Goal: Task Accomplishment & Management: Manage account settings

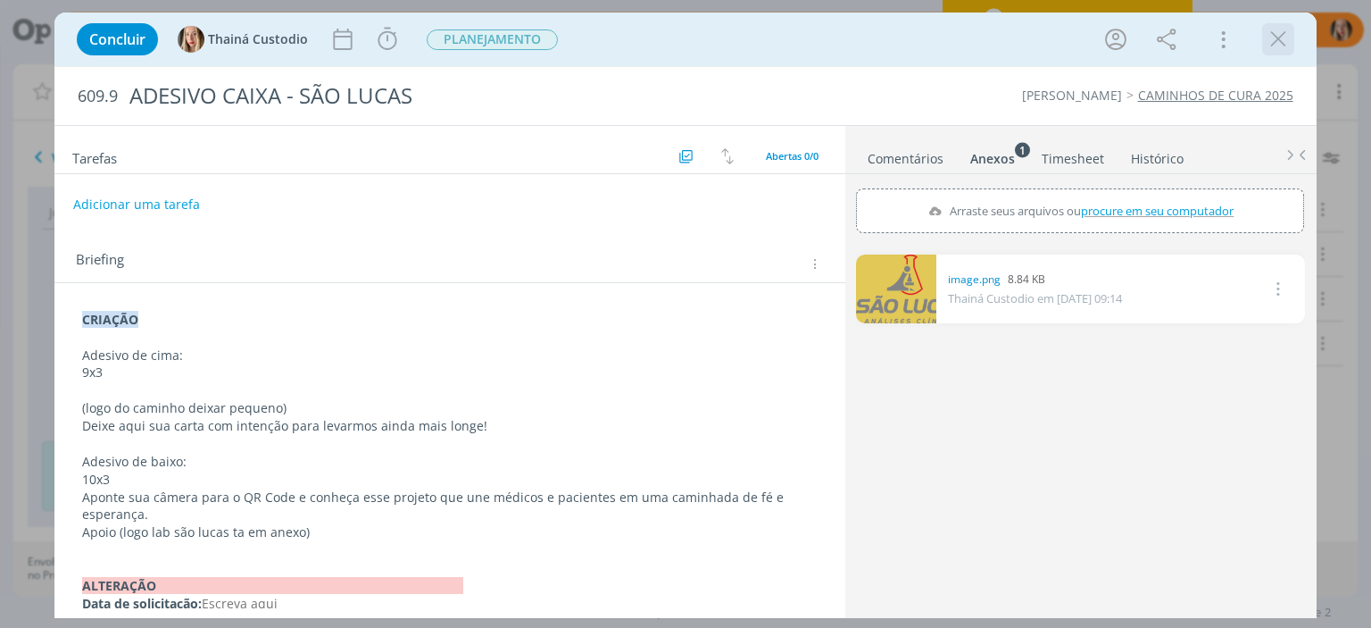
scroll to position [33, 0]
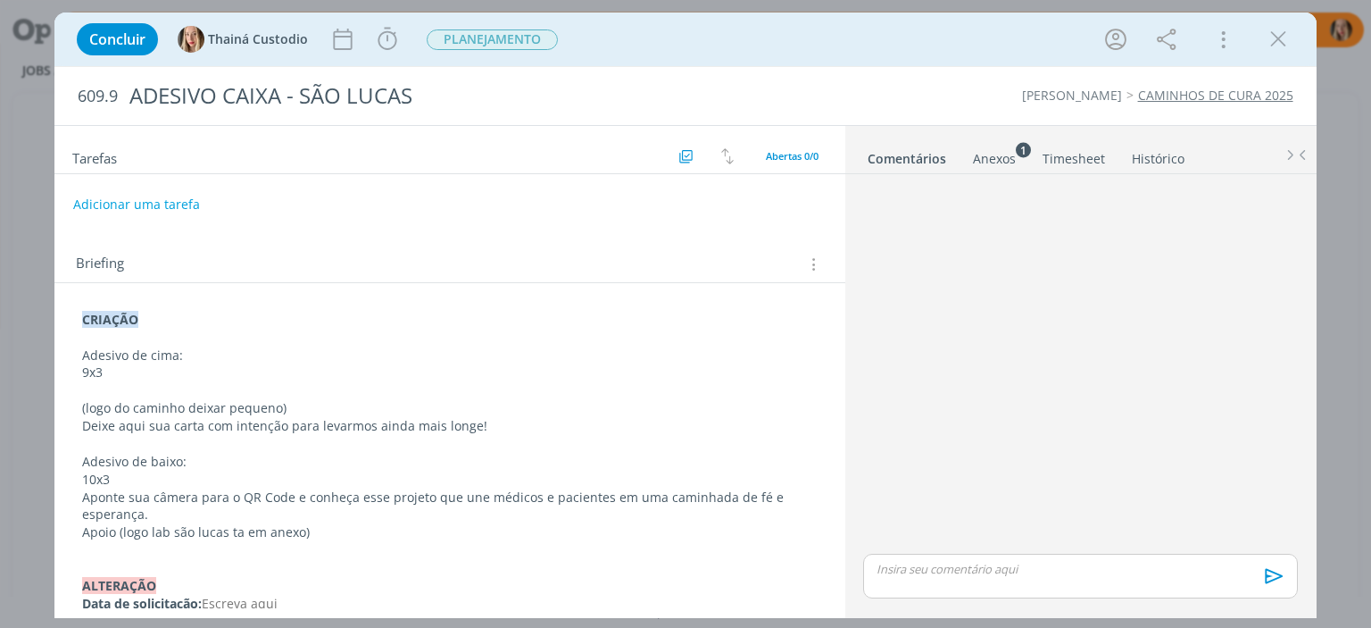
click at [1268, 46] on icon "dialog" at bounding box center [1278, 39] width 27 height 27
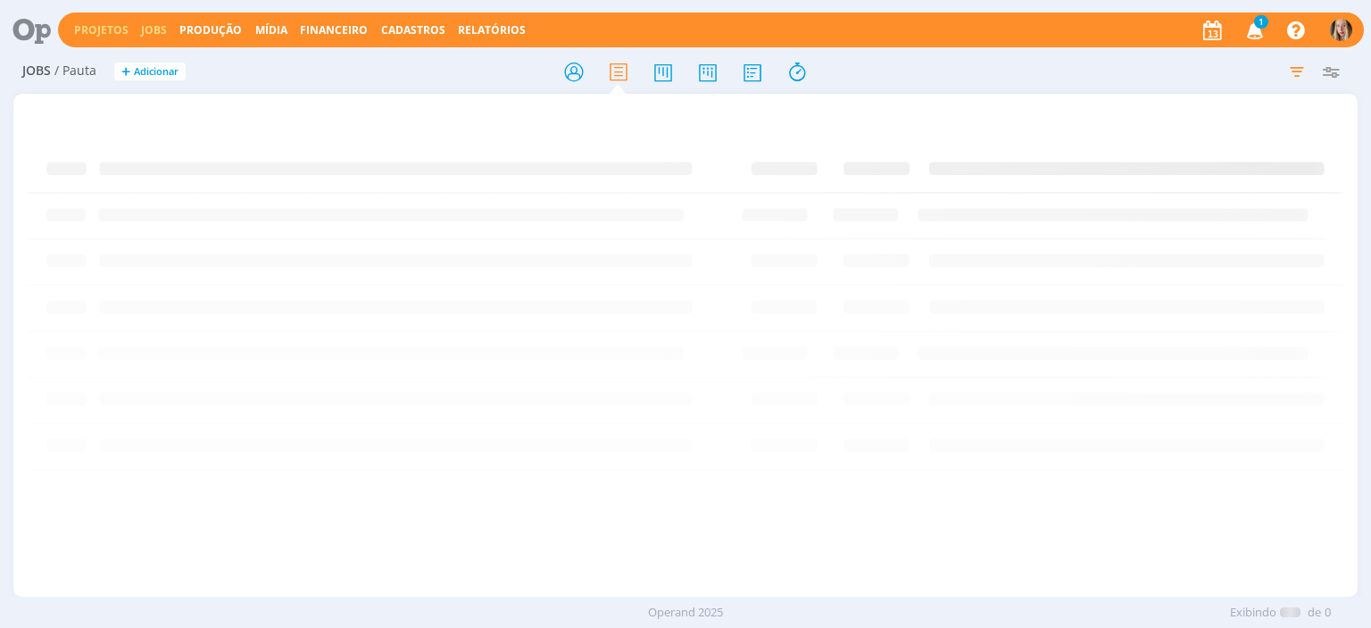
click at [104, 28] on link "Projetos" at bounding box center [101, 29] width 54 height 15
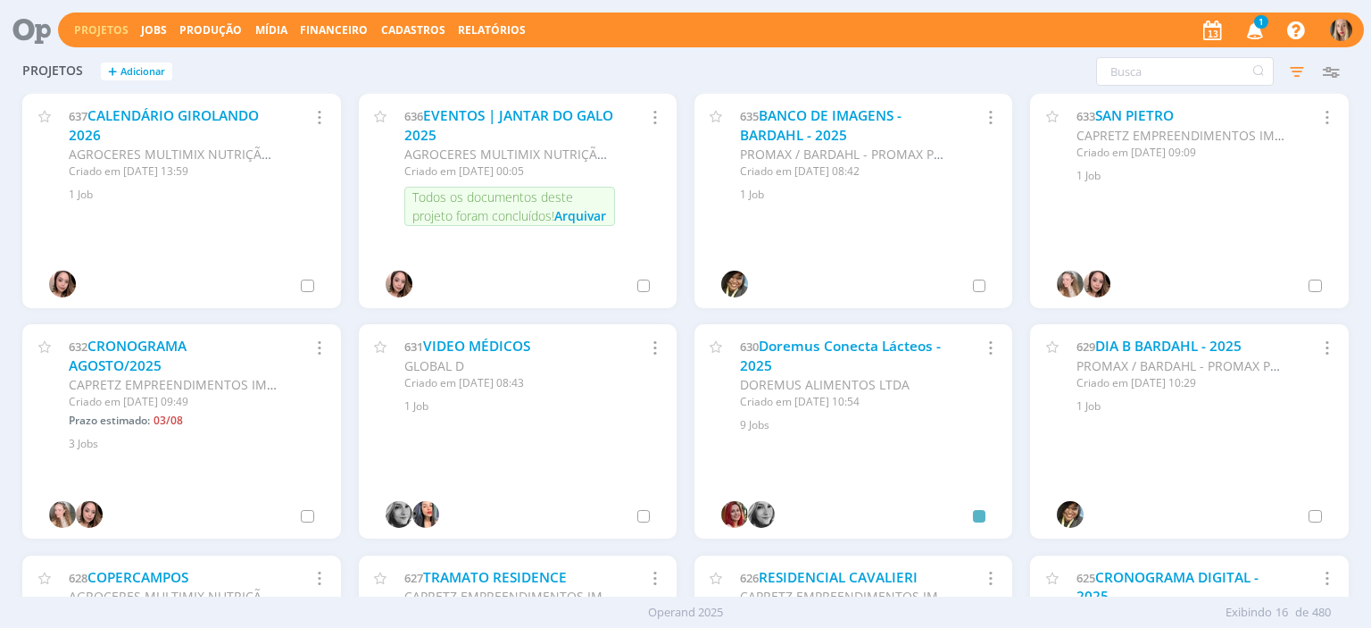
click at [104, 26] on link "Projetos" at bounding box center [101, 29] width 54 height 15
click at [1137, 68] on input "text" at bounding box center [1185, 71] width 178 height 29
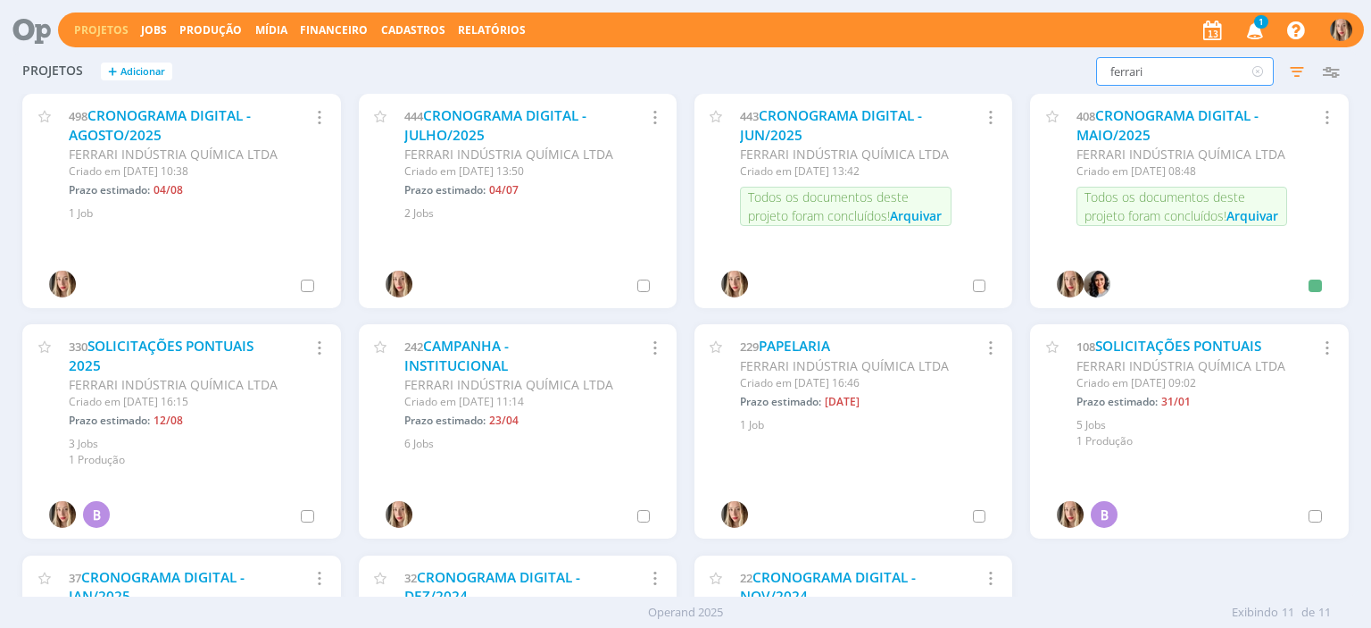
type input "ferrari"
click at [1163, 74] on input "ferrari" at bounding box center [1185, 71] width 178 height 29
click at [1155, 71] on input "ferrari" at bounding box center [1185, 71] width 178 height 29
click at [238, 122] on link "CRONOGRAMA DIGITAL - AGOSTO/2025" at bounding box center [160, 125] width 182 height 38
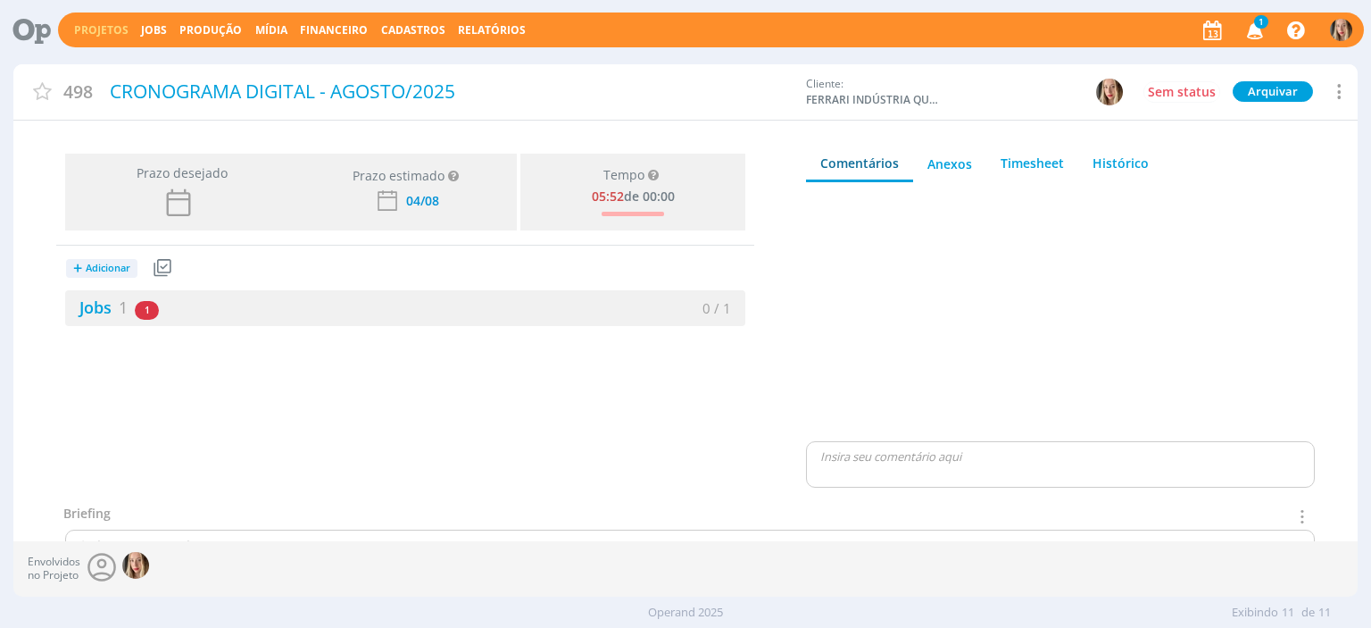
click at [1338, 83] on icon at bounding box center [1338, 91] width 21 height 24
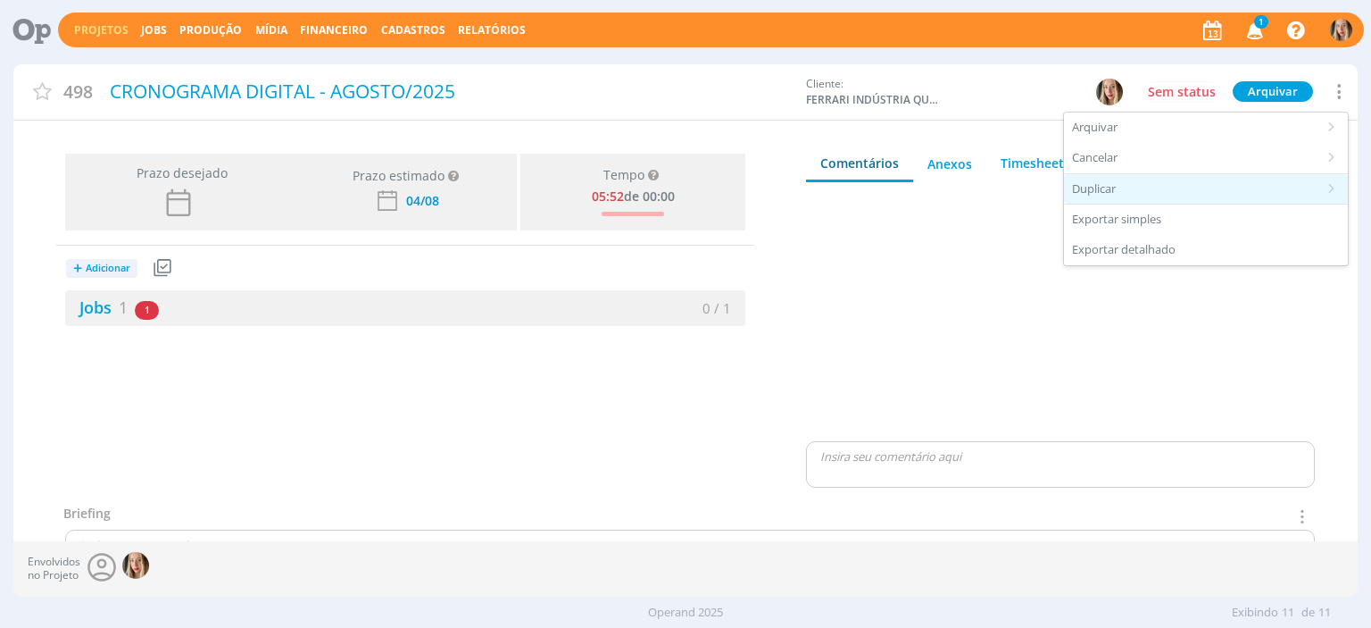
click at [1127, 193] on div "Duplicar" at bounding box center [1206, 189] width 284 height 30
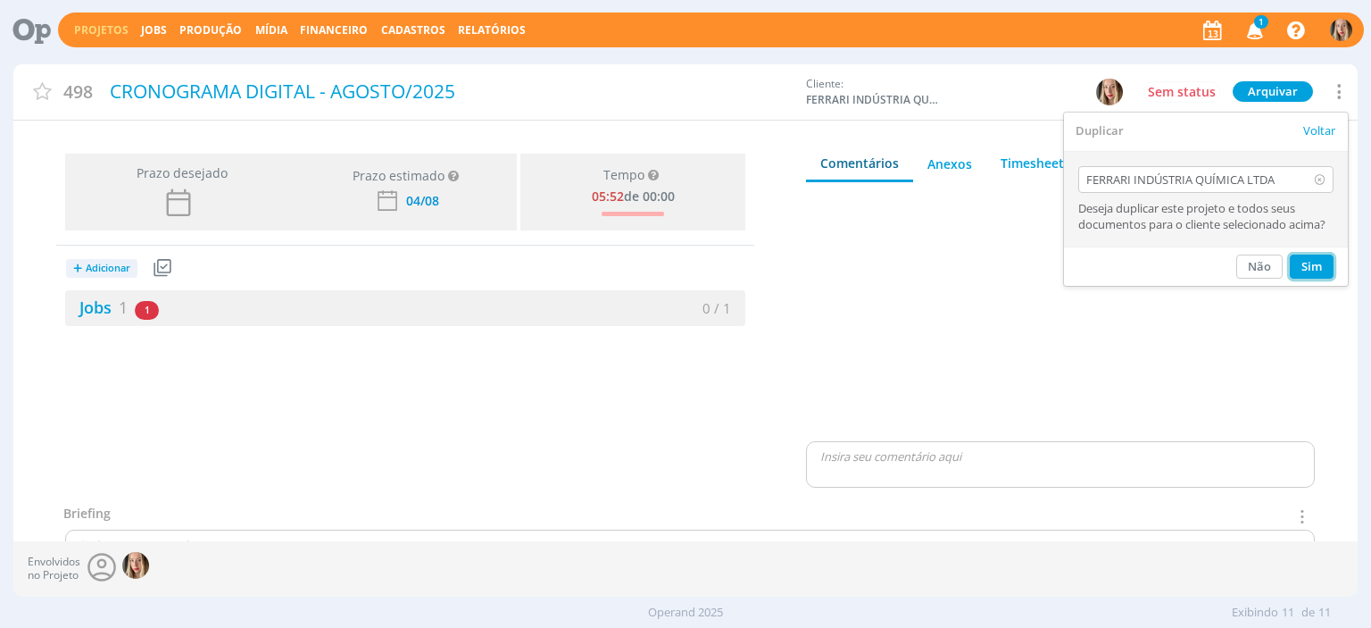
click at [1312, 263] on button "Sim" at bounding box center [1312, 266] width 44 height 24
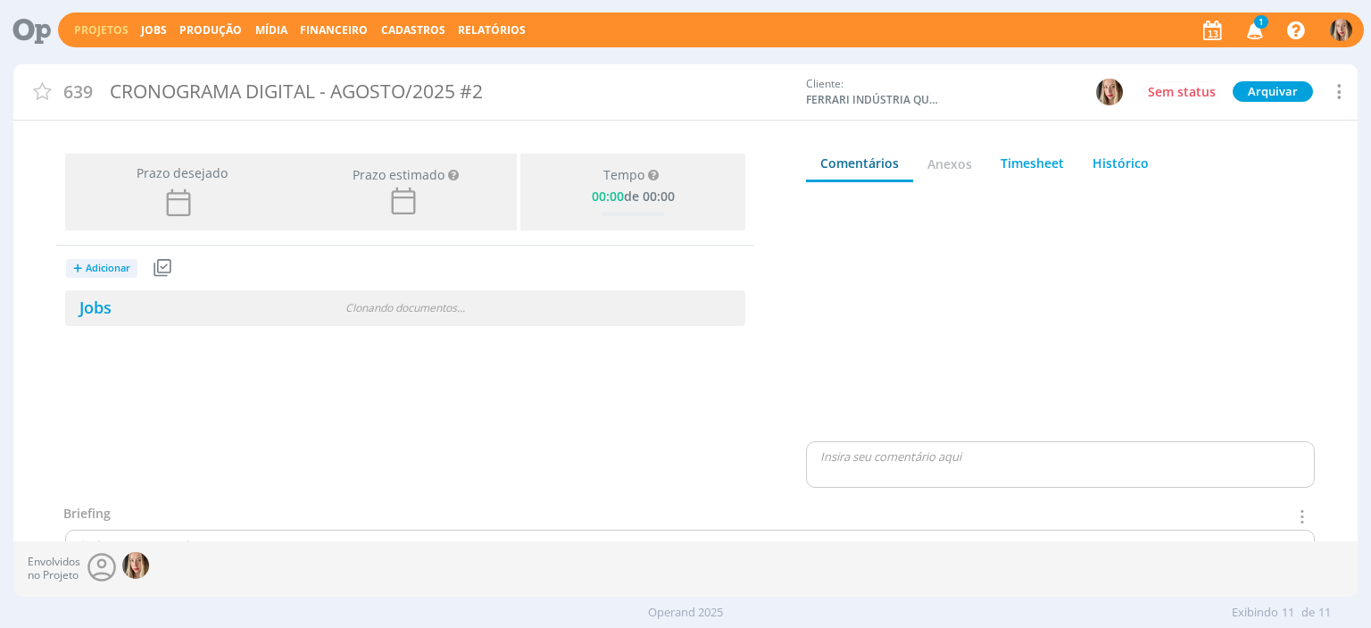
click at [490, 90] on div "CRONOGRAMA DIGITAL - AGOSTO/2025 #2" at bounding box center [451, 91] width 695 height 41
click at [501, 92] on div "CRONOGRAMA DIGITAL - AGOSTO/2025 #2" at bounding box center [451, 91] width 695 height 41
click at [485, 83] on div "CRONOGRAMA DIGITAL - AGOSTO/2025 #2" at bounding box center [451, 91] width 695 height 41
click at [500, 85] on div "CRONOGRAMA DIGITAL - AGOSTO/2025 #2" at bounding box center [451, 94] width 695 height 46
click at [406, 81] on div "CRONOGRAMA DIGITAL - AGOSTO/2025" at bounding box center [451, 94] width 695 height 46
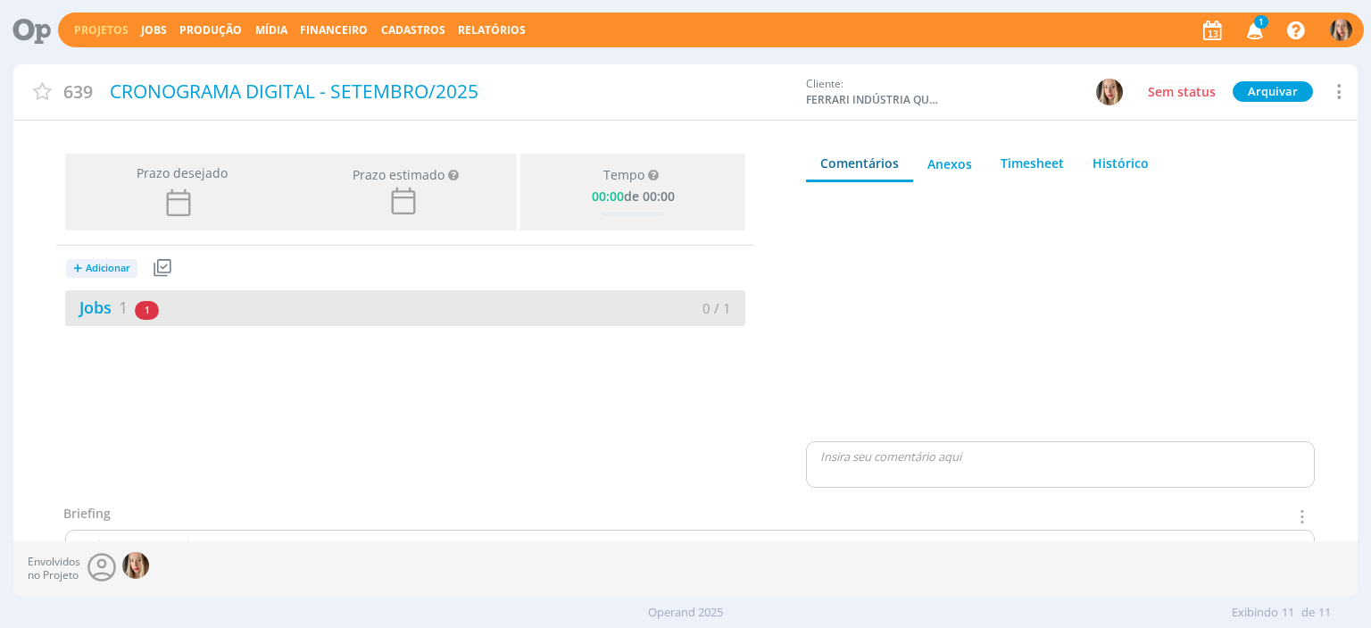
click at [104, 321] on div "Jobs 1 1 atrasado 0 / 1" at bounding box center [405, 308] width 680 height 36
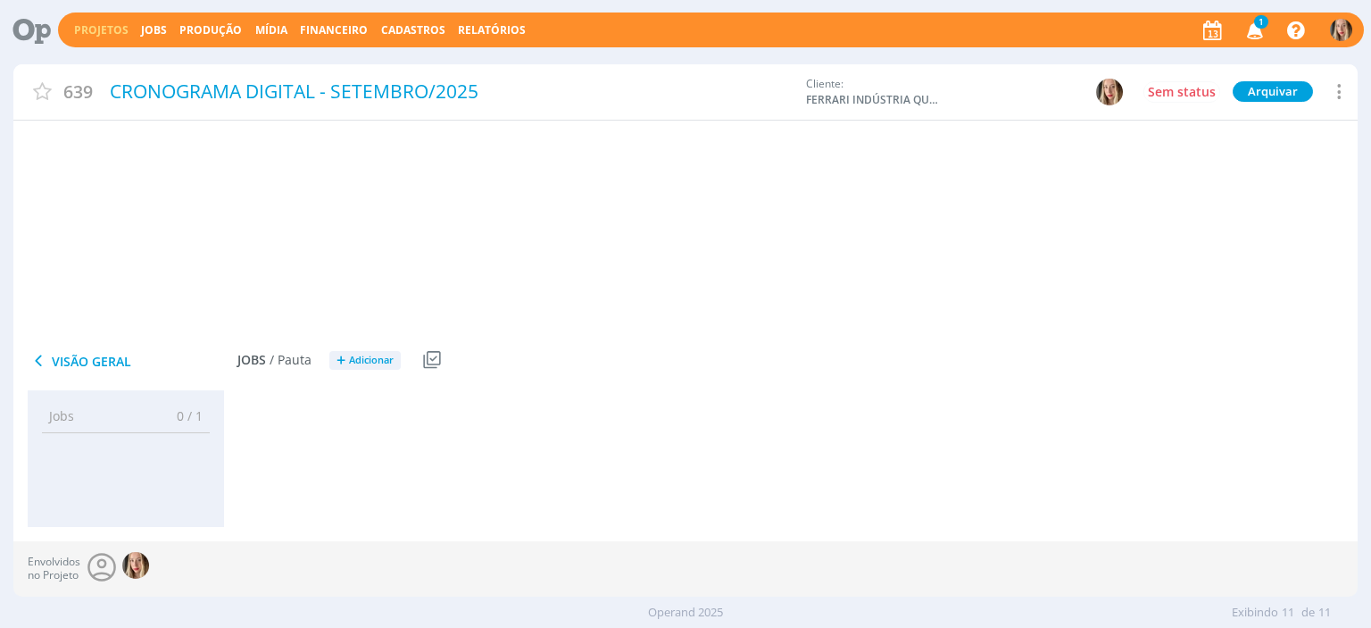
click at [106, 306] on link "Jobs 1" at bounding box center [96, 306] width 63 height 21
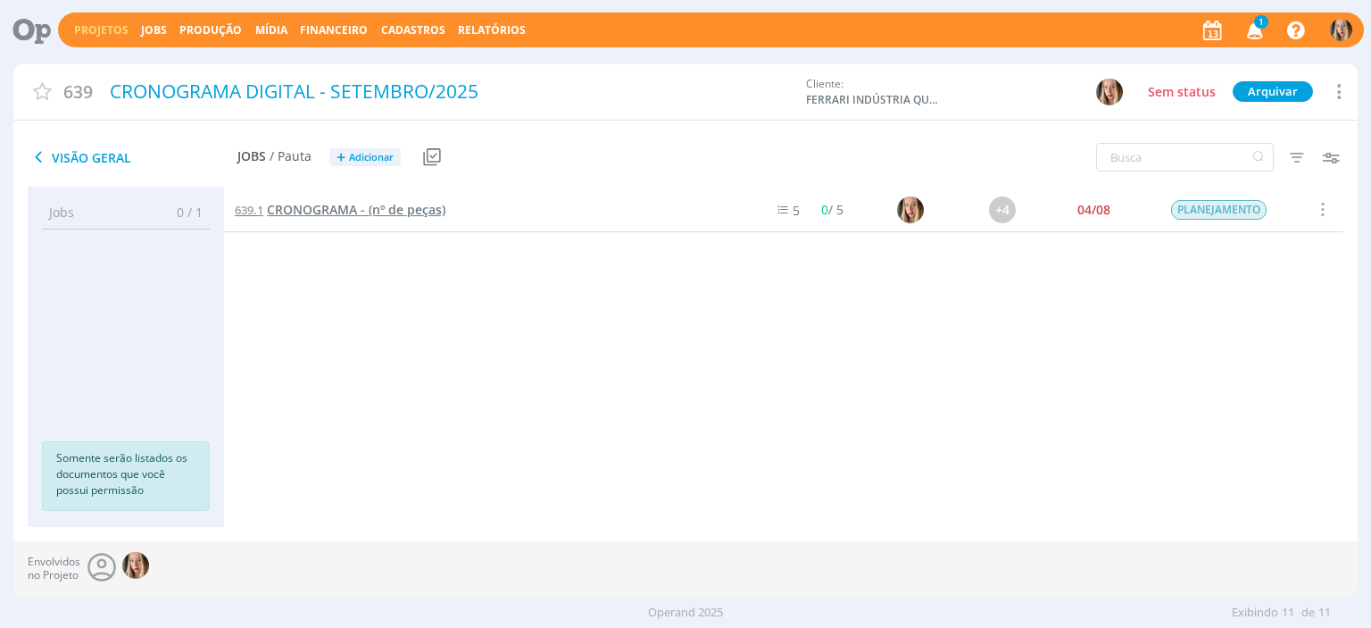
click at [419, 206] on span "CRONOGRAMA - (nº de peças)" at bounding box center [356, 209] width 179 height 17
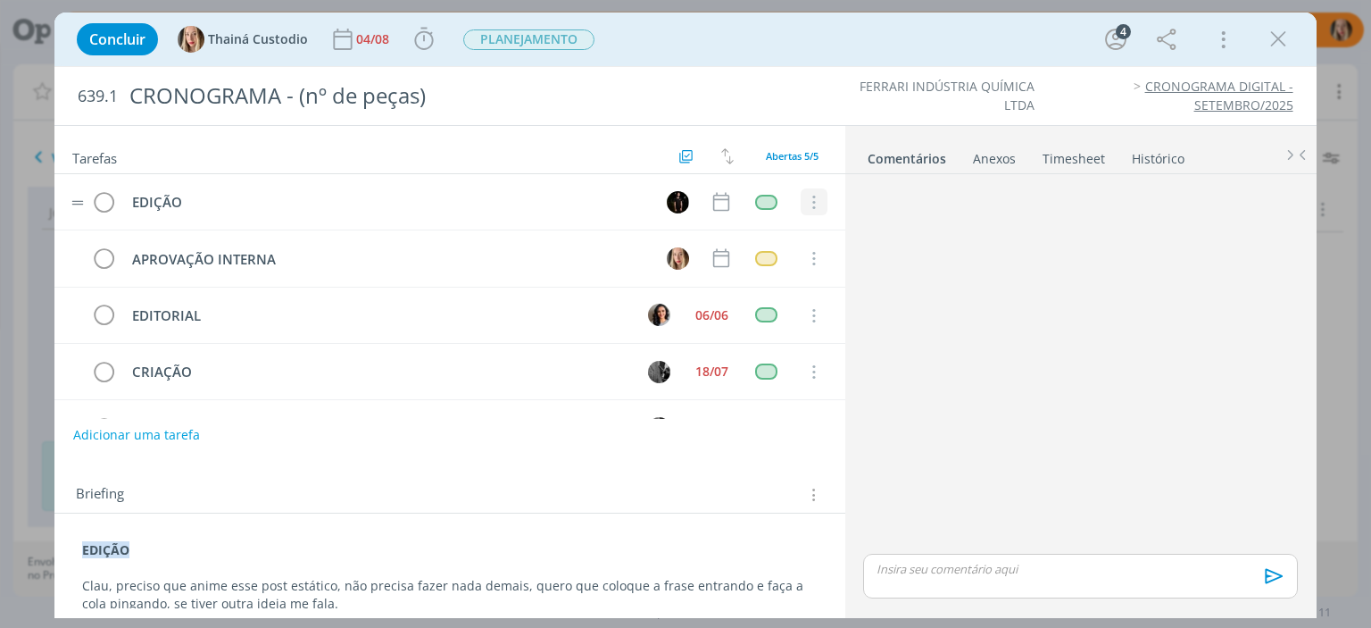
click at [811, 204] on icon "dialog" at bounding box center [814, 203] width 20 height 16
click at [768, 232] on link "Cancelar" at bounding box center [756, 233] width 141 height 29
click at [810, 252] on icon "dialog" at bounding box center [814, 259] width 20 height 16
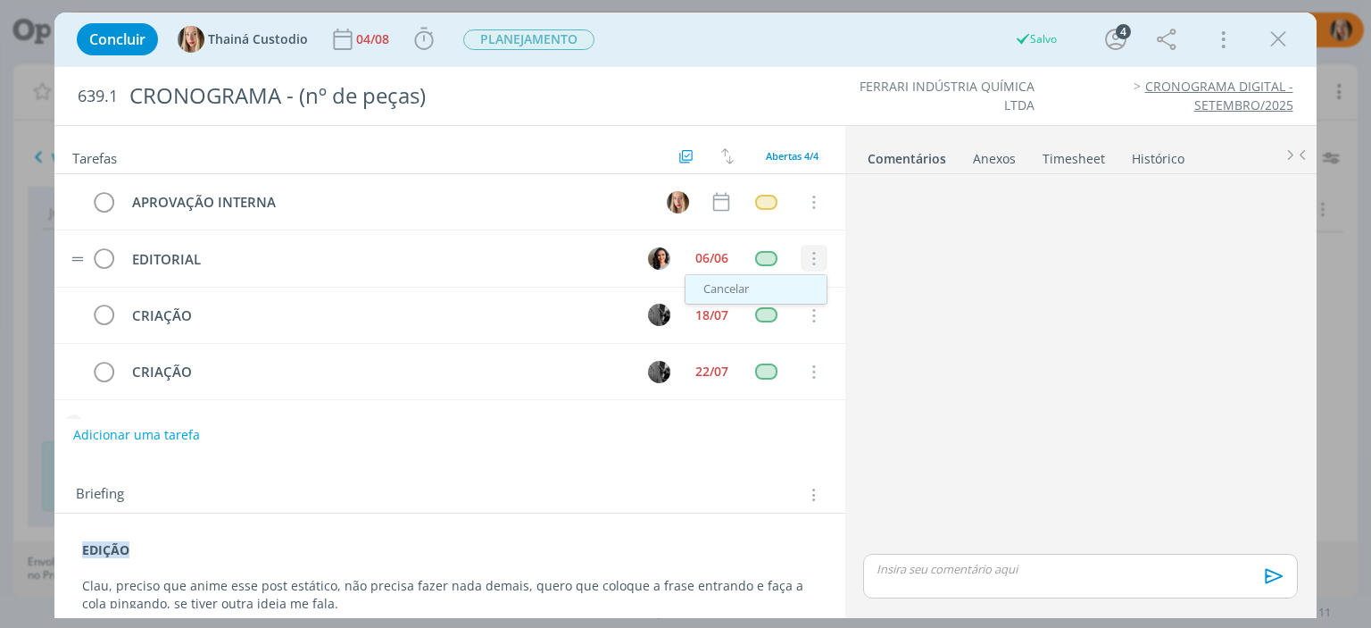
click at [721, 293] on link "Cancelar" at bounding box center [756, 289] width 141 height 29
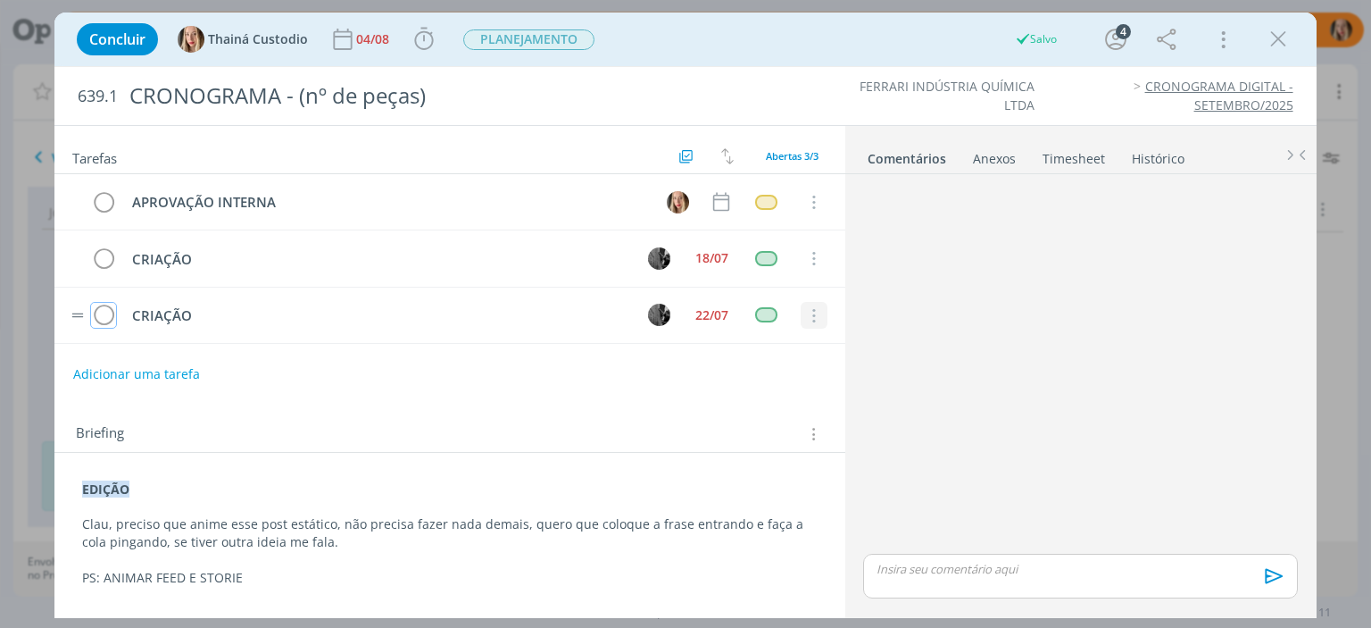
click at [804, 316] on icon "dialog" at bounding box center [814, 316] width 20 height 16
click at [754, 282] on link "Cancelar" at bounding box center [756, 288] width 141 height 29
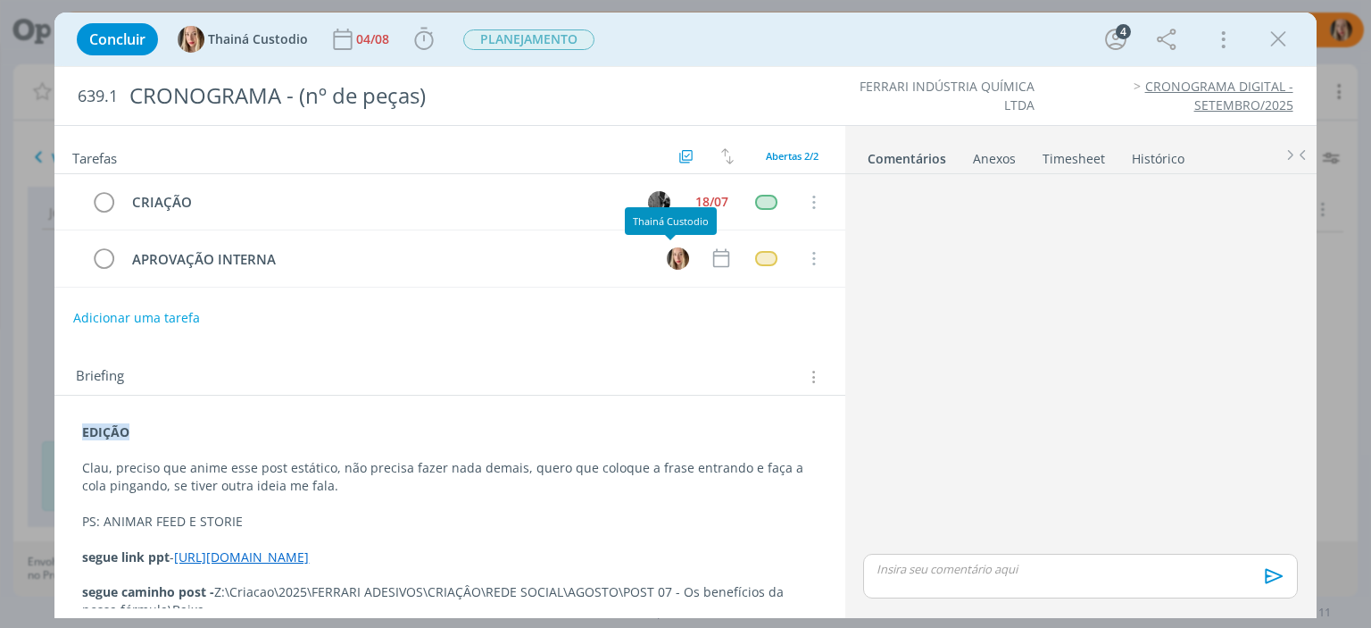
click at [702, 215] on div "Thainá Custodio" at bounding box center [671, 221] width 76 height 12
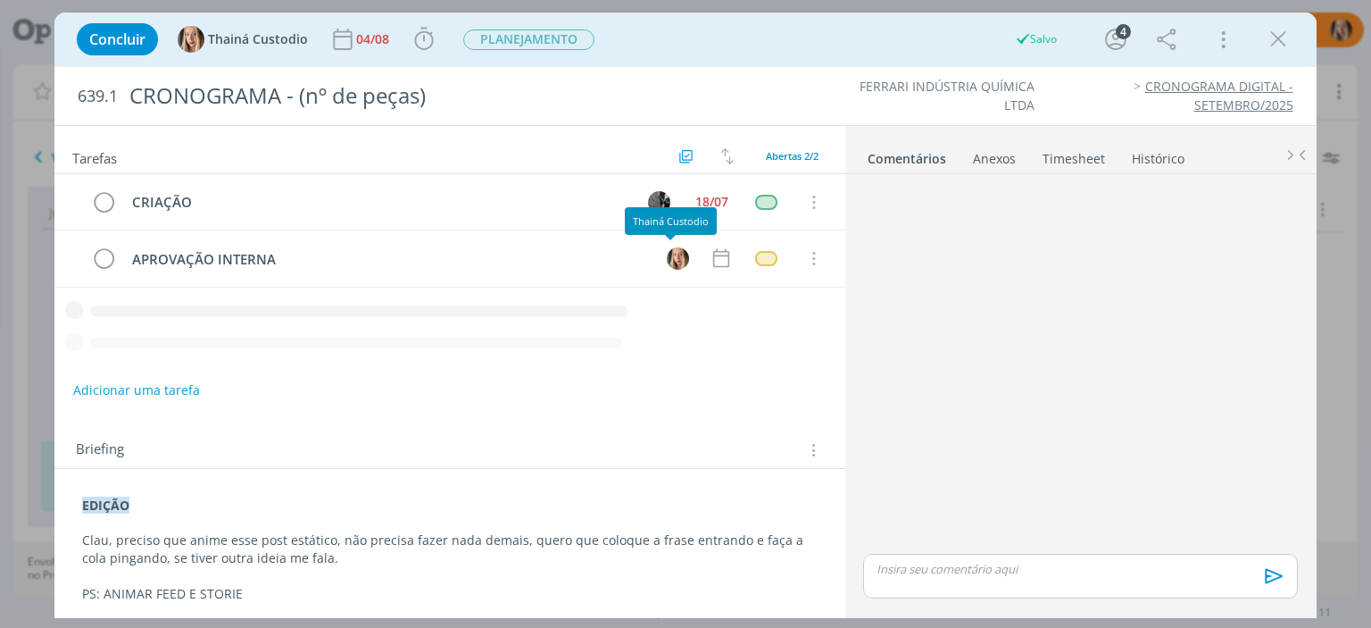
click at [702, 210] on div "Thainá Custodio" at bounding box center [671, 221] width 92 height 28
click at [696, 196] on div "18/07" at bounding box center [712, 202] width 33 height 13
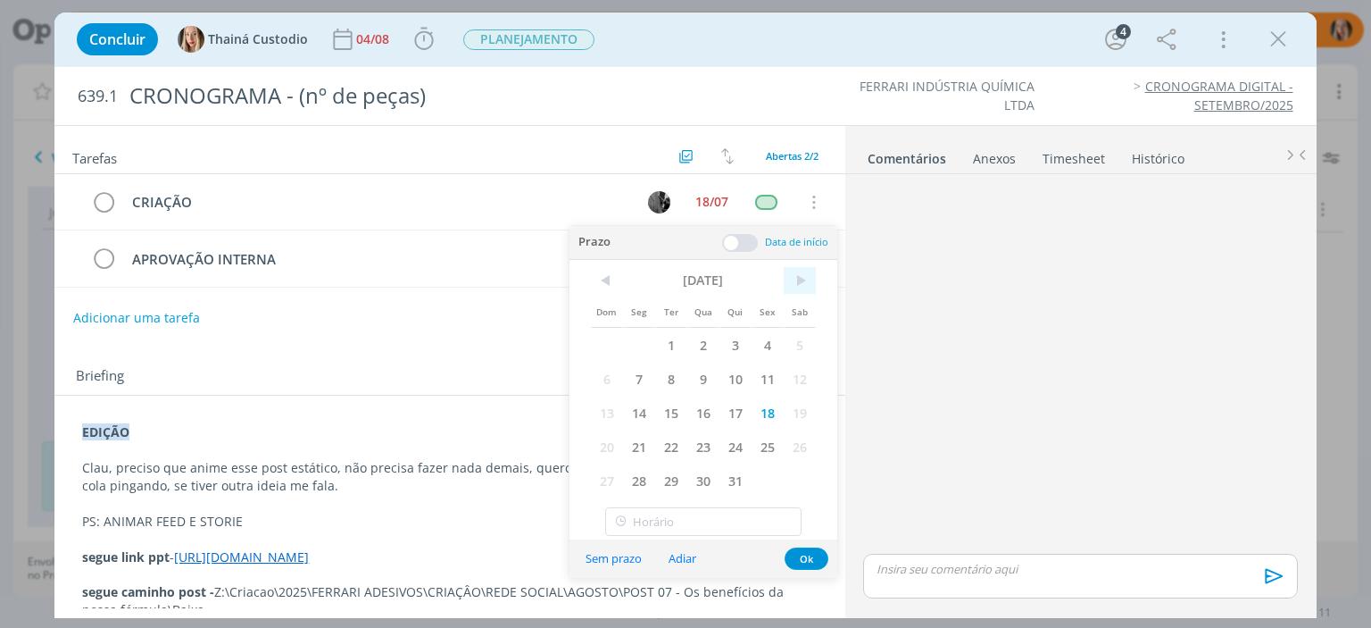
click at [800, 278] on span ">" at bounding box center [800, 280] width 32 height 27
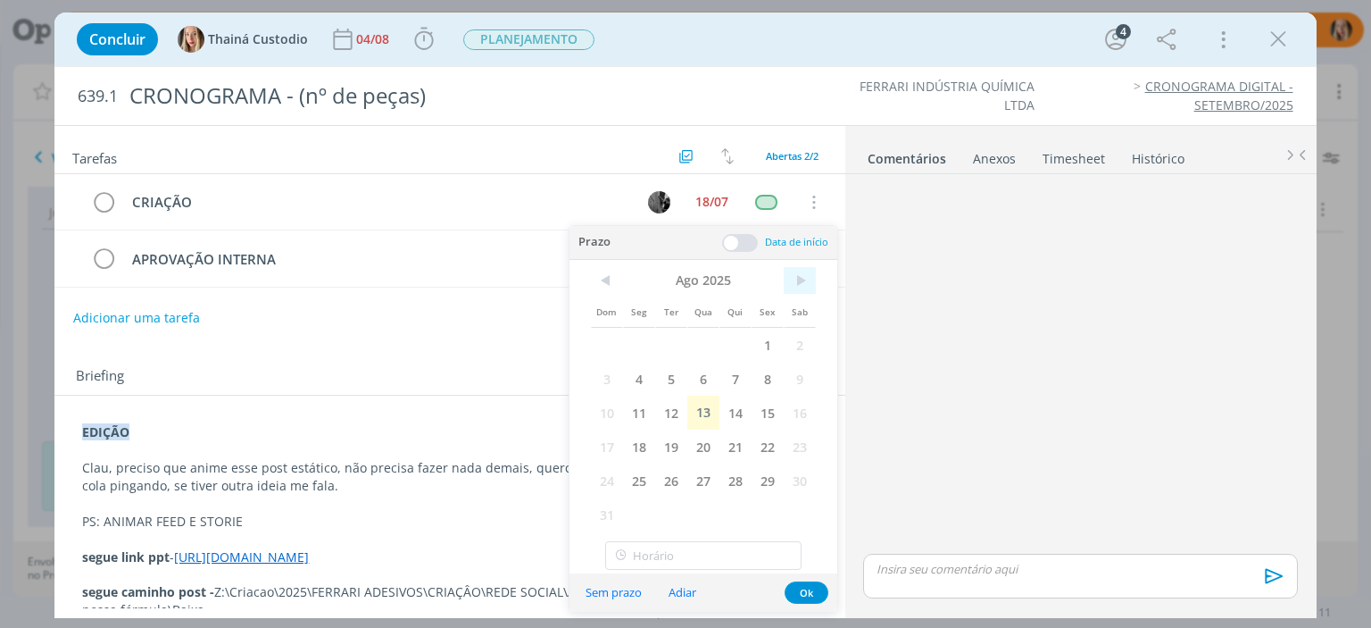
click at [800, 274] on span ">" at bounding box center [800, 280] width 32 height 27
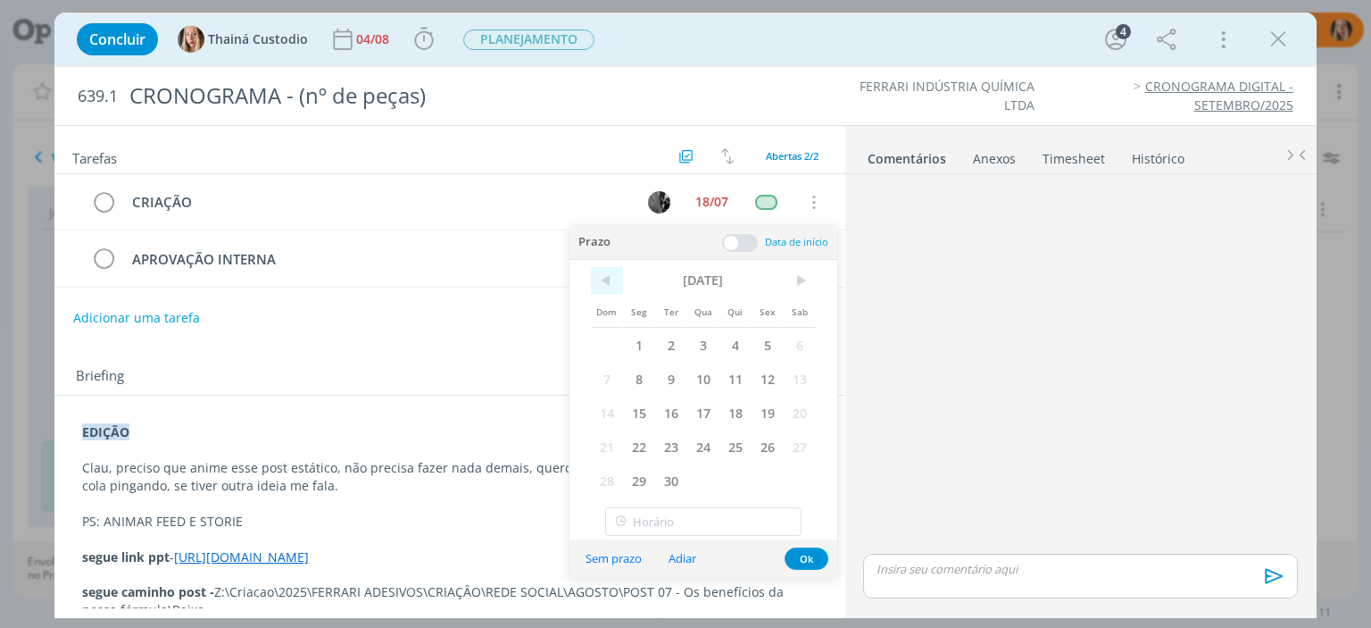
click at [618, 287] on span "<" at bounding box center [607, 280] width 32 height 27
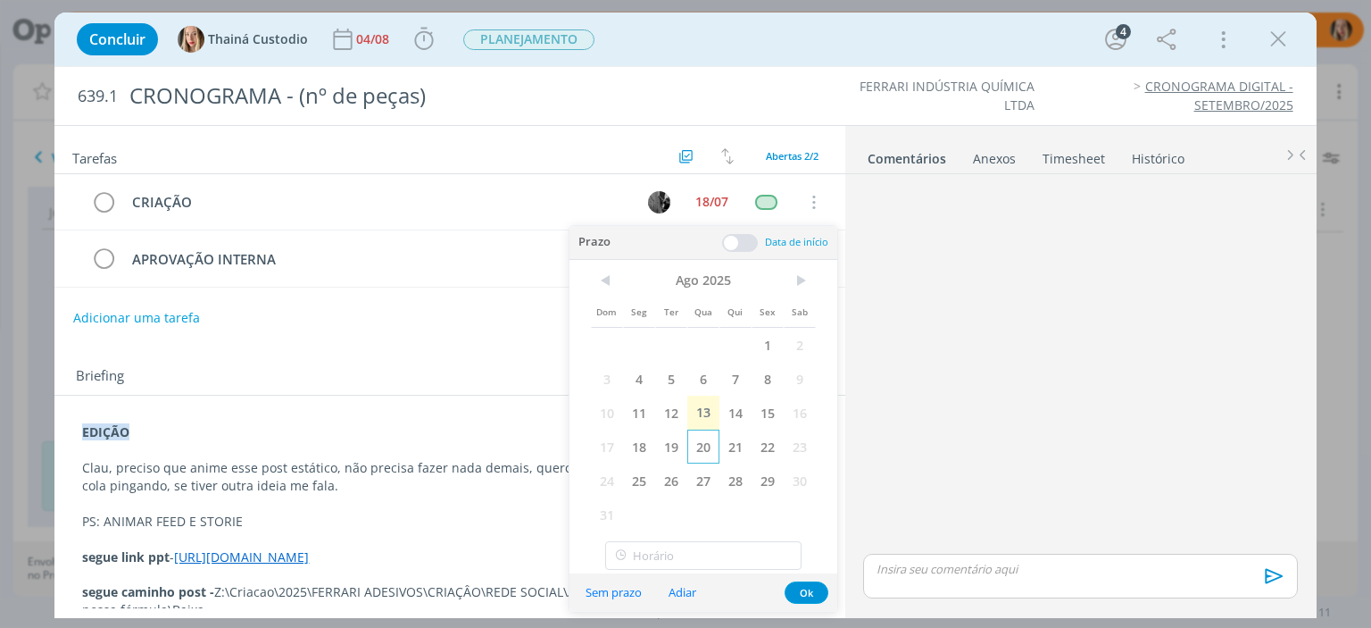
click at [705, 446] on span "20" at bounding box center [704, 446] width 32 height 34
click at [797, 592] on button "Ok" at bounding box center [807, 592] width 44 height 22
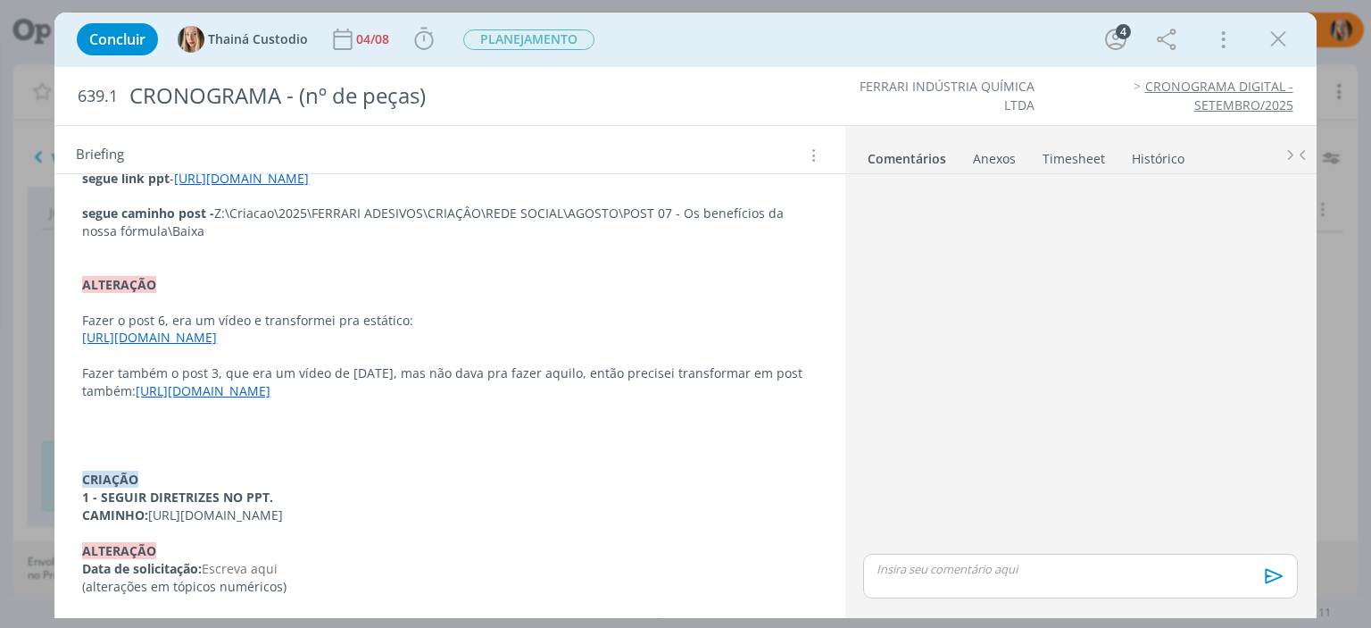
scroll to position [446, 0]
drag, startPoint x: 82, startPoint y: 428, endPoint x: 434, endPoint y: 379, distance: 355.1
click at [434, 379] on div "EDIÇÃO Clau, preciso que anime esse post estático, não precisa fazer nada demai…" at bounding box center [450, 319] width 762 height 563
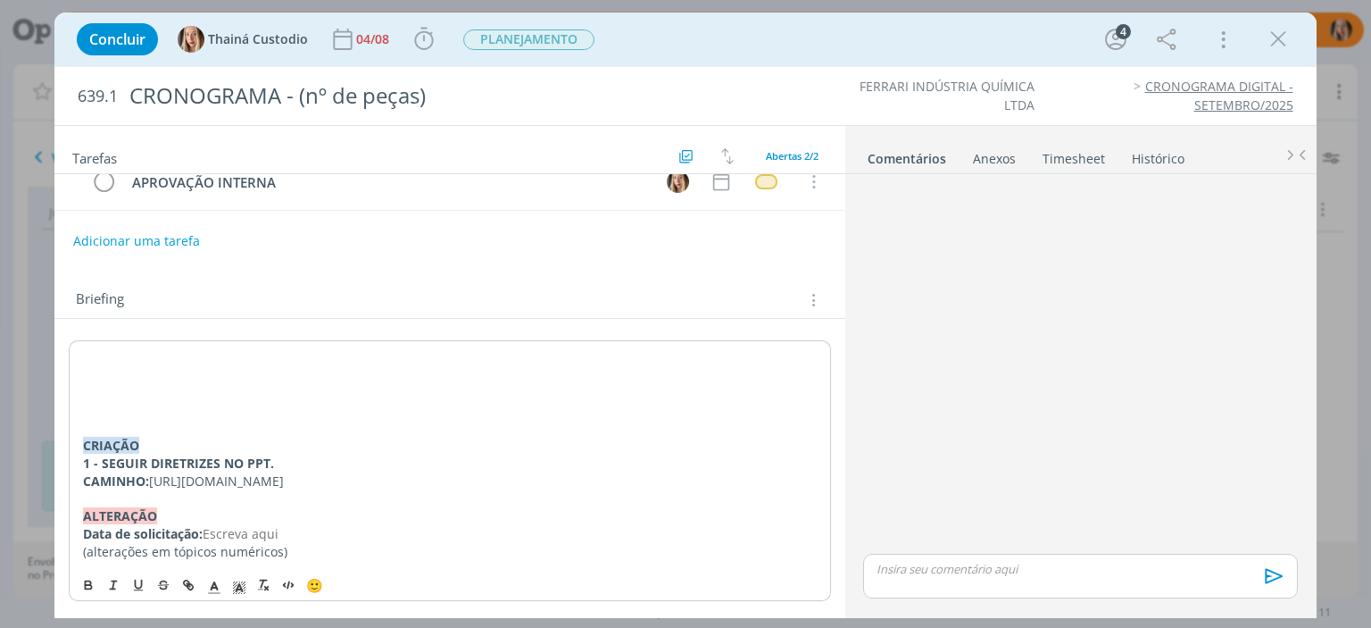
scroll to position [90, 0]
click at [82, 428] on div "CRIAÇÃO 1 - SEGUIR DIRETRIZES NO PPT. CAMINHO: https://docs.google.com/presenta…" at bounding box center [450, 453] width 762 height 227
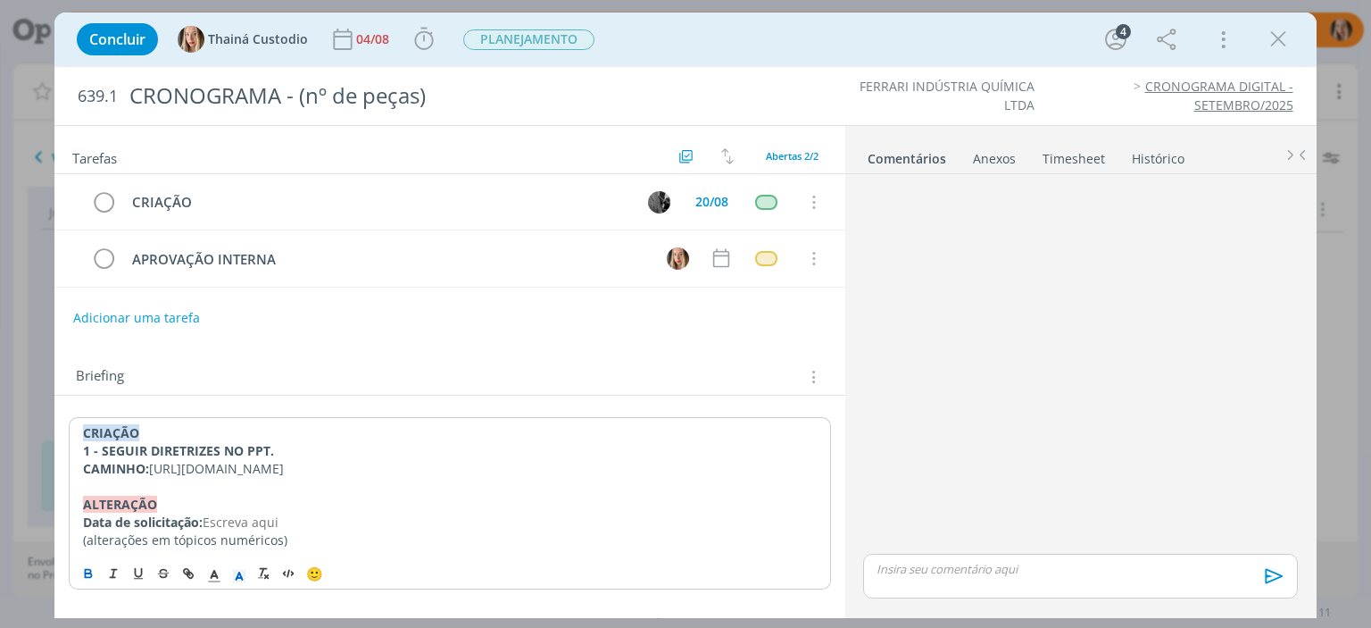
scroll to position [2, 0]
drag, startPoint x: 149, startPoint y: 463, endPoint x: 215, endPoint y: 498, distance: 75.1
click at [213, 496] on div "CRIAÇÃO 1 - SEGUIR DIRETRIZES NO PPT. CAMINHO: https://docs.google.com/presenta…" at bounding box center [450, 486] width 762 height 138
click at [151, 467] on p "CAMINHO: https://docs.google.com/presentation/d/1ZkuZMvOhAqd3bCu_VXsIjZGyfW7uIe…" at bounding box center [449, 469] width 733 height 18
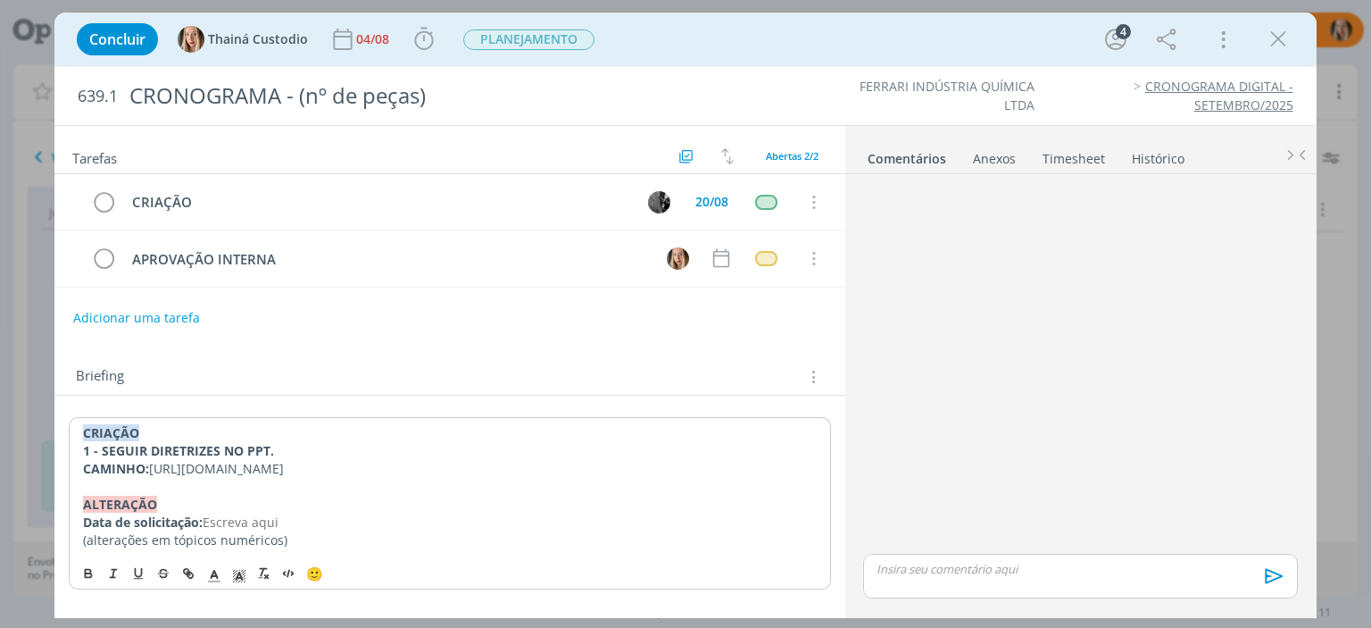
drag, startPoint x: 151, startPoint y: 467, endPoint x: 454, endPoint y: 499, distance: 304.4
click at [454, 499] on div "CRIAÇÃO 1 - SEGUIR DIRETRIZES NO PPT. CAMINHO: https://docs.google.com/presenta…" at bounding box center [450, 486] width 762 height 138
click at [189, 580] on icon "dialog" at bounding box center [188, 573] width 14 height 14
type input "https://docs.google.com/presentation/d/1ZkuZMvOhAqd3bCu_VXsIjZGyfW7uIeQJT7lYBeq…"
click at [491, 521] on link "dialog" at bounding box center [493, 520] width 51 height 17
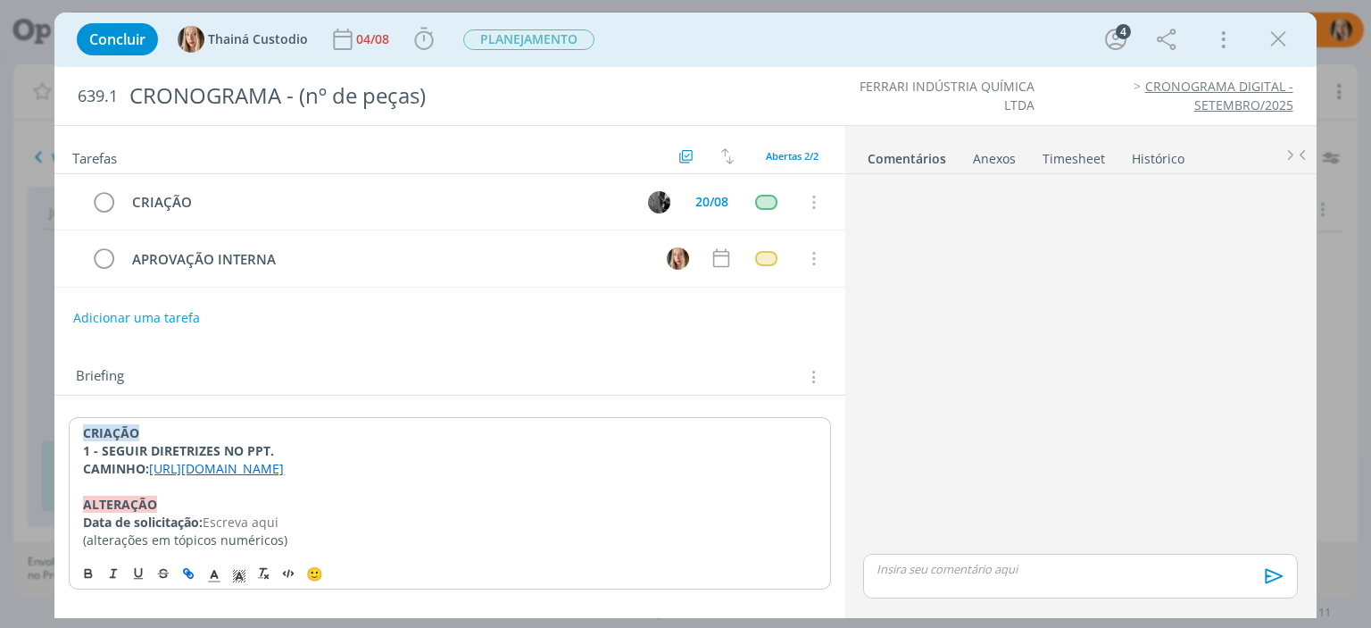
click at [476, 496] on p "dialog" at bounding box center [449, 487] width 733 height 18
click at [1288, 35] on icon "dialog" at bounding box center [1278, 39] width 27 height 27
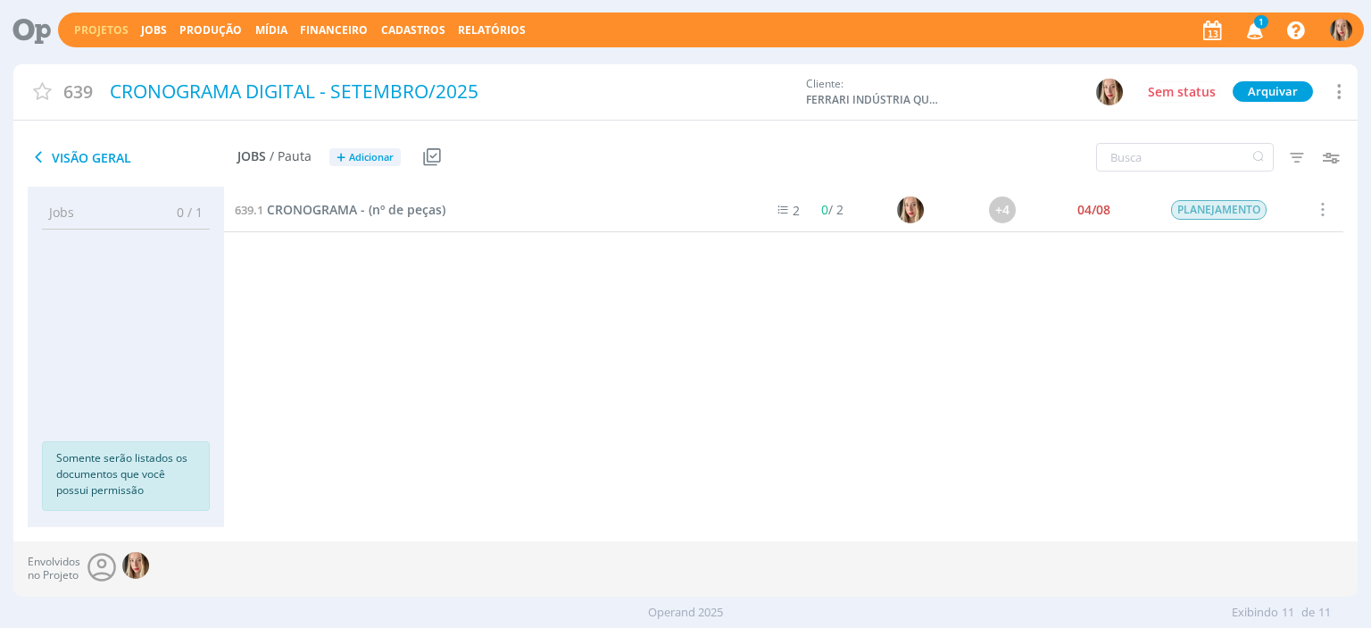
click at [98, 31] on link "Projetos" at bounding box center [101, 29] width 54 height 15
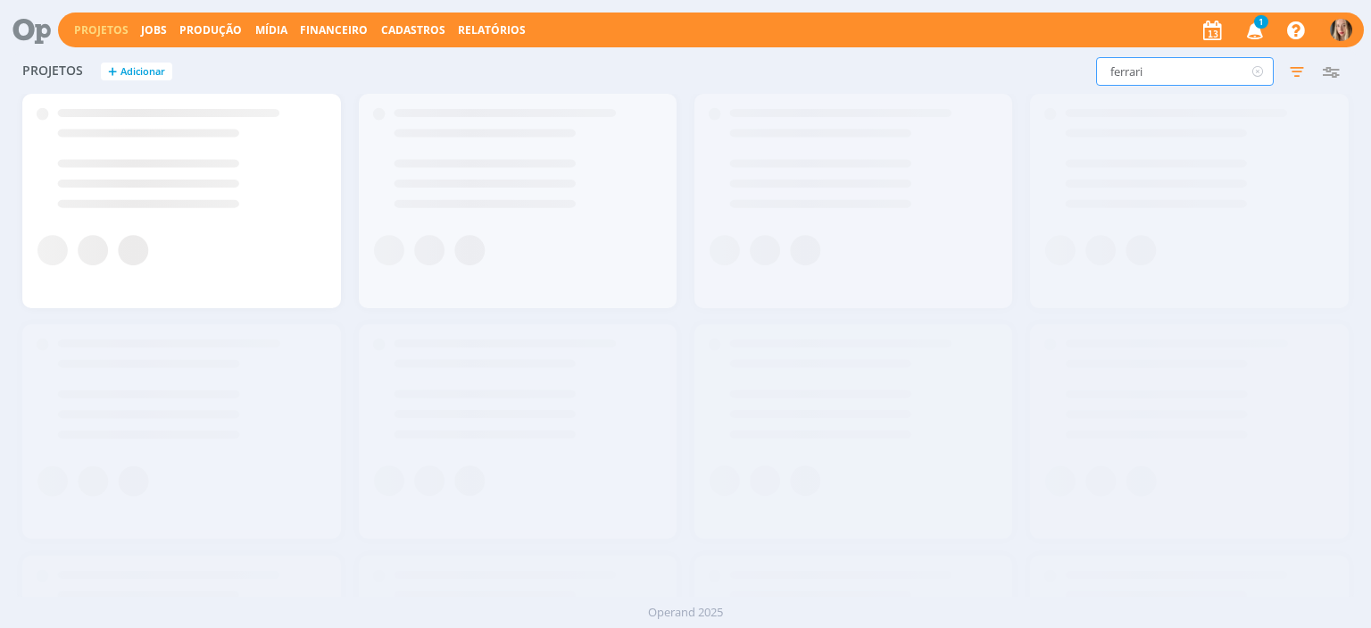
drag, startPoint x: 1166, startPoint y: 68, endPoint x: 986, endPoint y: 21, distance: 186.5
click at [972, 57] on div "ferrari Filtros Filtrar Limpar ferrari Status Clientes Selecione Data de criaçã…" at bounding box center [1106, 71] width 486 height 29
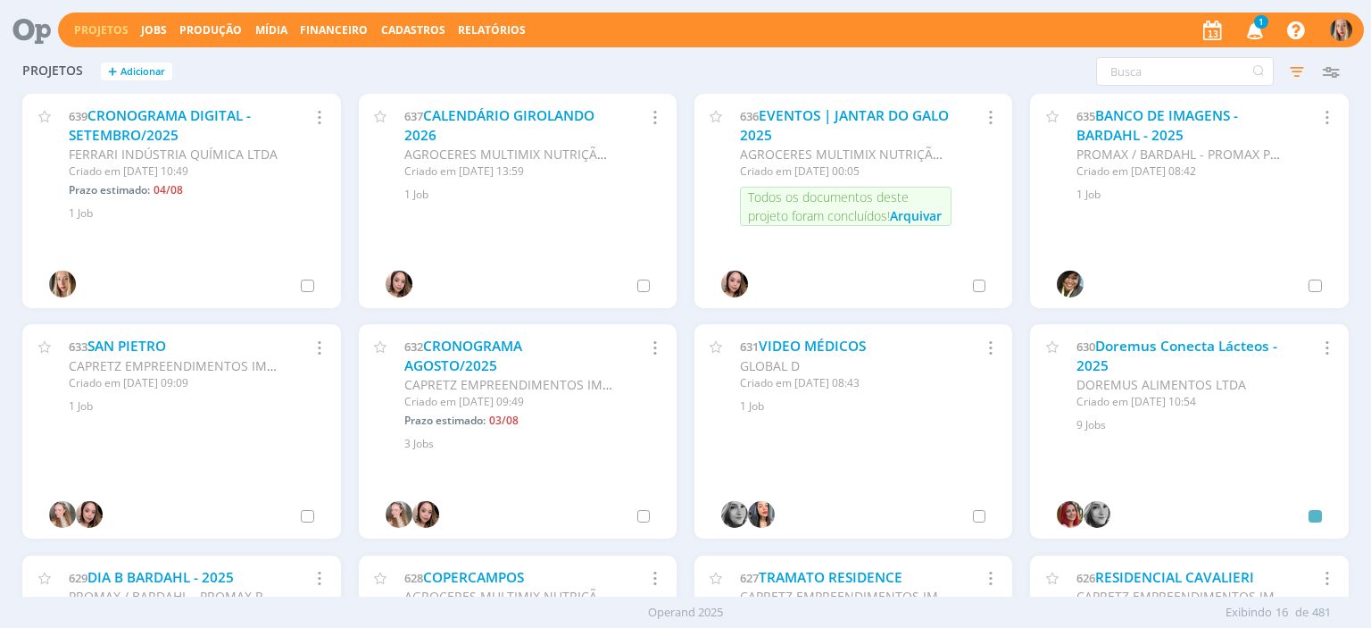
click at [160, 104] on div "639 CRONOGRAMA DIGITAL - SETEMBRO/2025 FERRARI INDÚSTRIA QUÍMICA LTDA Criado em…" at bounding box center [181, 158] width 318 height 128
click at [163, 113] on link "CRONOGRAMA DIGITAL - SETEMBRO/2025" at bounding box center [160, 125] width 182 height 38
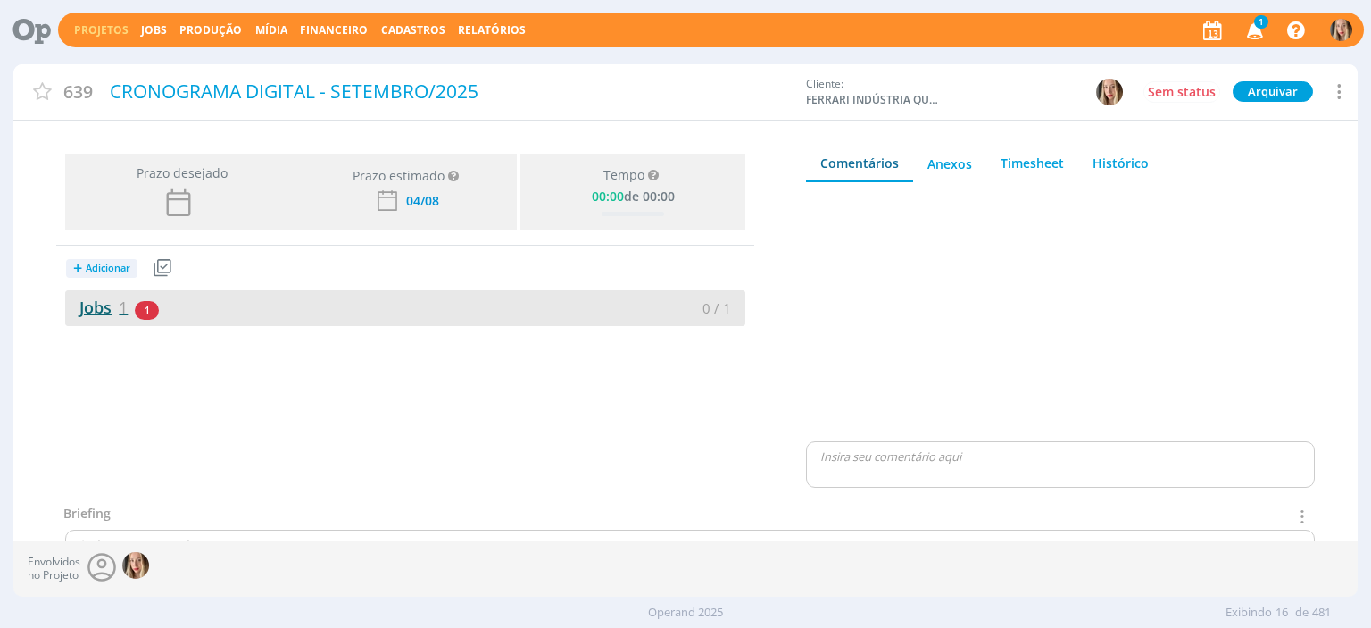
click at [124, 301] on span "1" at bounding box center [123, 306] width 9 height 21
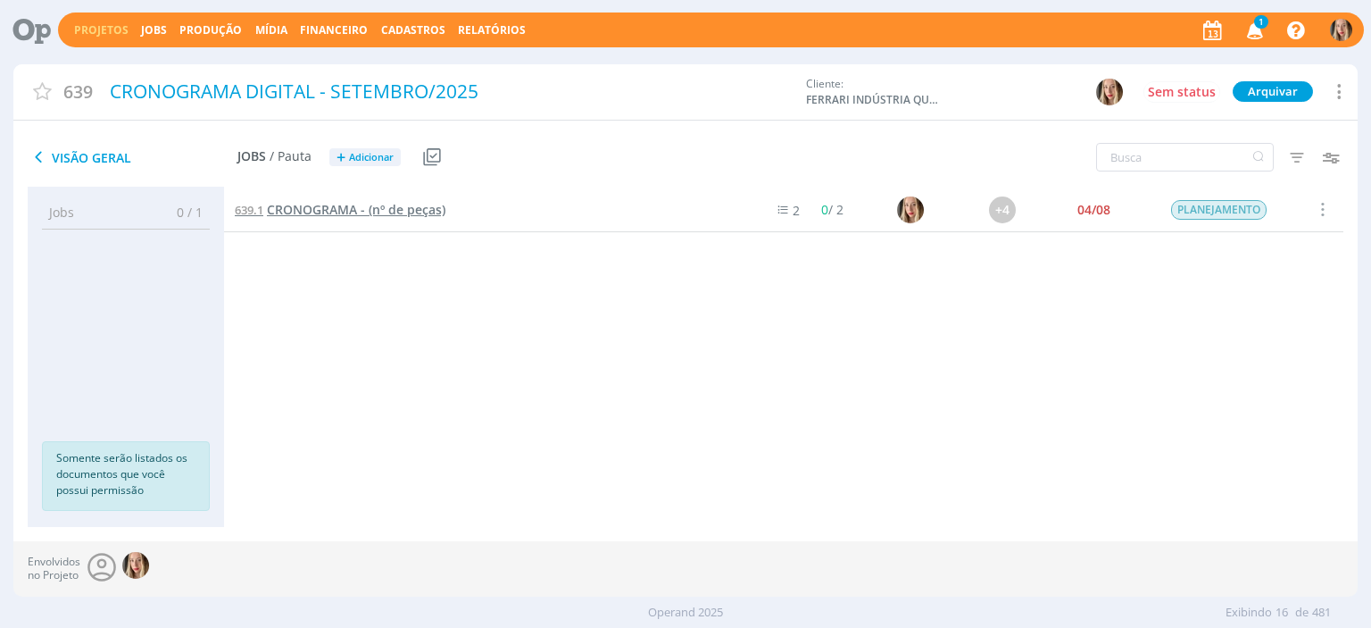
click at [367, 210] on span "CRONOGRAMA - (nº de peças)" at bounding box center [356, 209] width 179 height 17
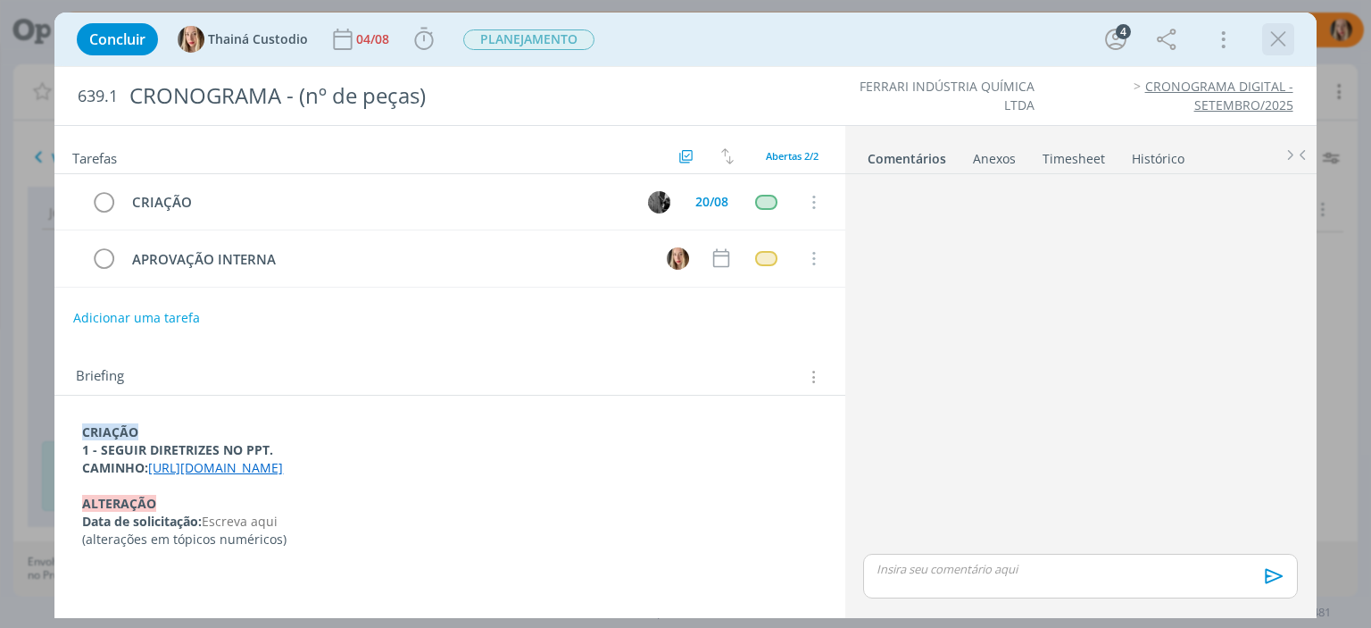
click at [1279, 37] on icon "dialog" at bounding box center [1278, 39] width 27 height 27
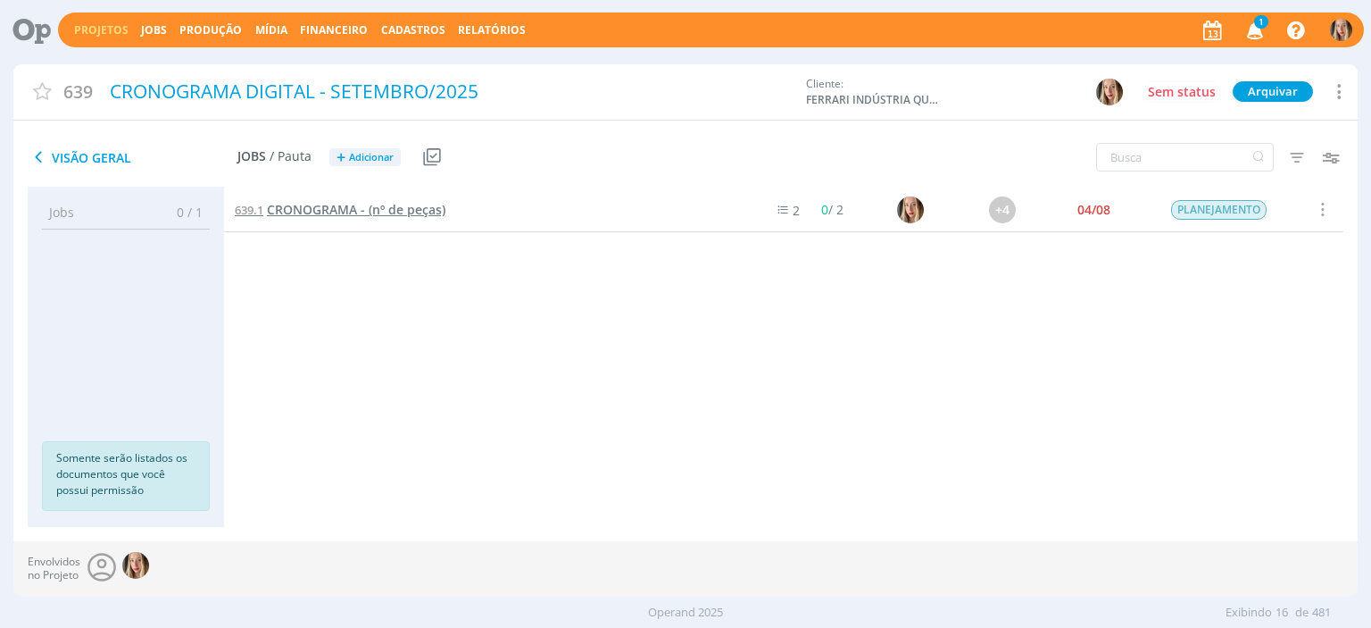
click at [365, 215] on span "CRONOGRAMA - (nº de peças)" at bounding box center [356, 209] width 179 height 17
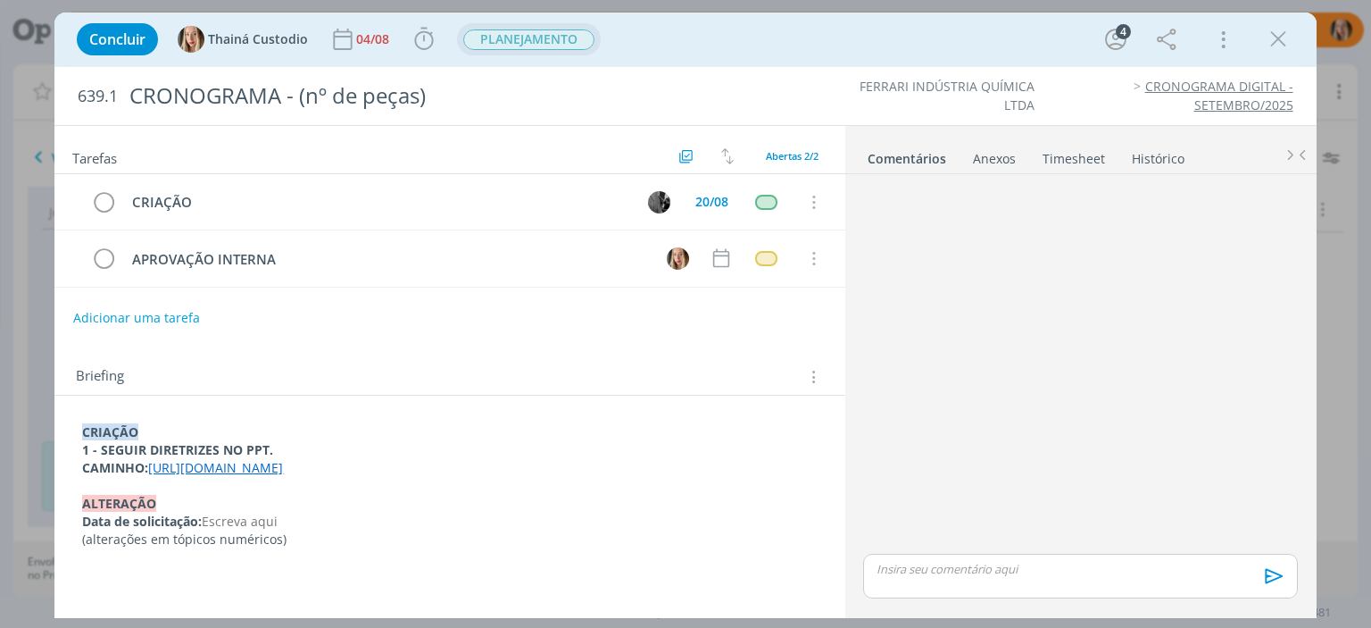
click at [510, 38] on span "PLANEJAMENTO" at bounding box center [528, 39] width 131 height 21
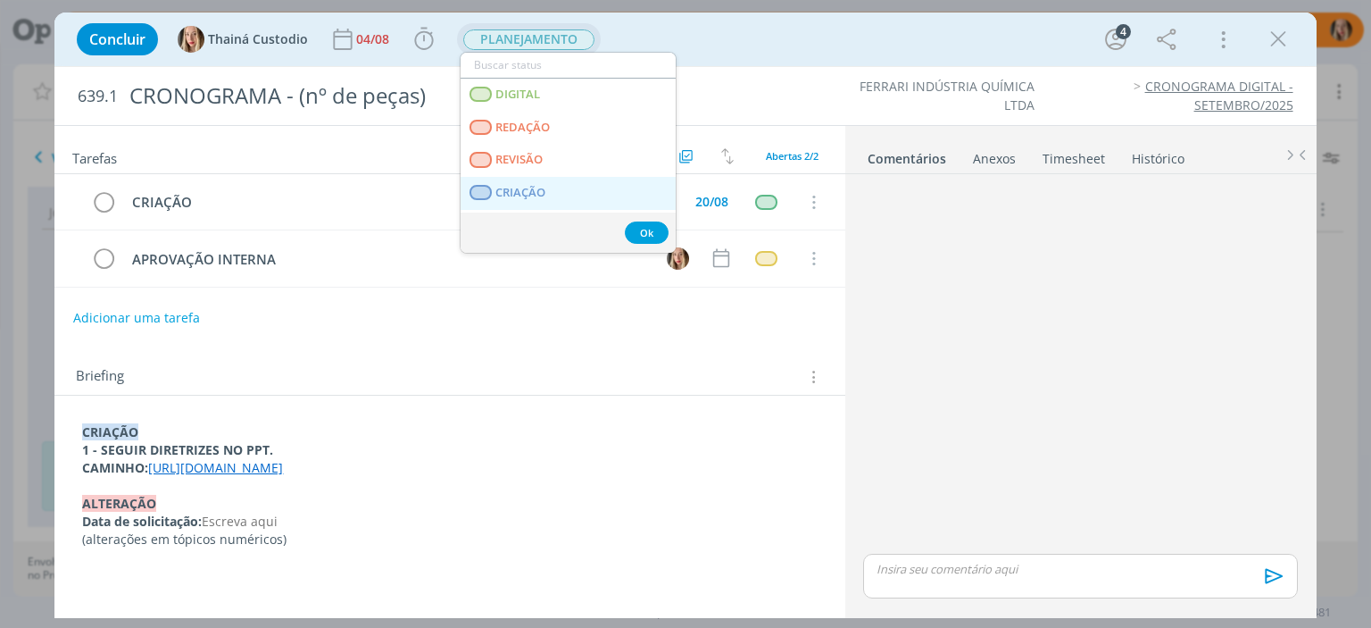
click at [519, 193] on span "CRIAÇÃO" at bounding box center [521, 193] width 50 height 14
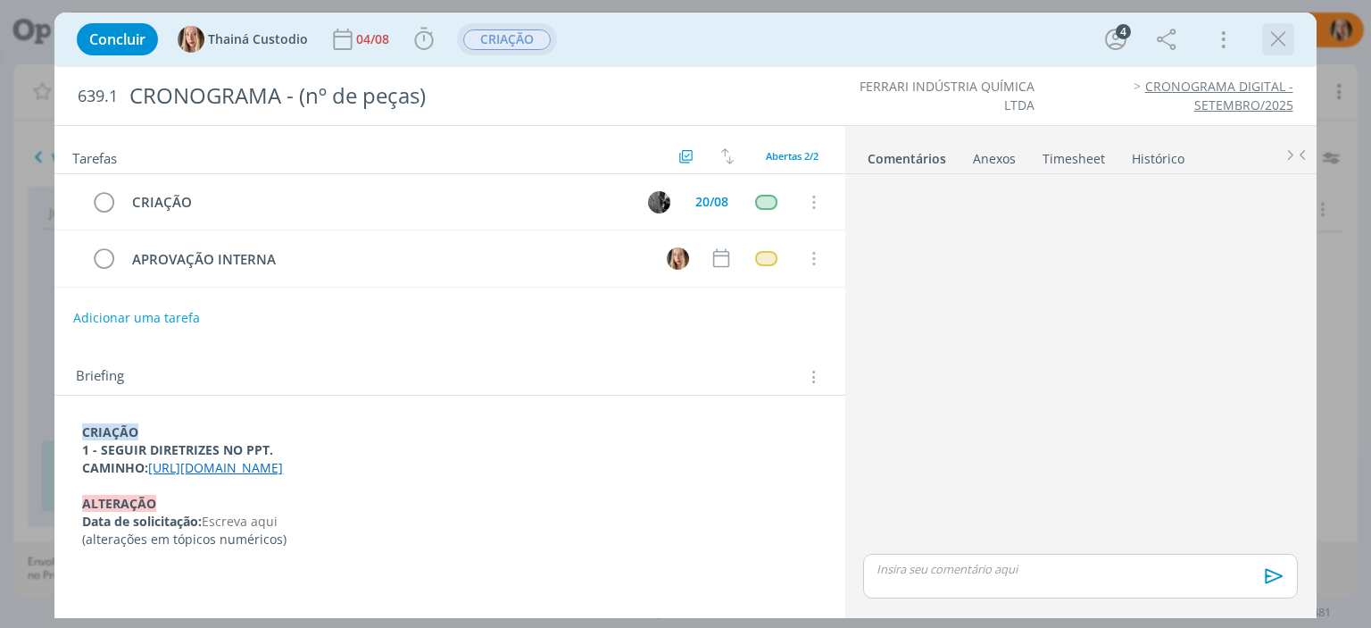
click at [1278, 35] on icon "dialog" at bounding box center [1278, 39] width 27 height 27
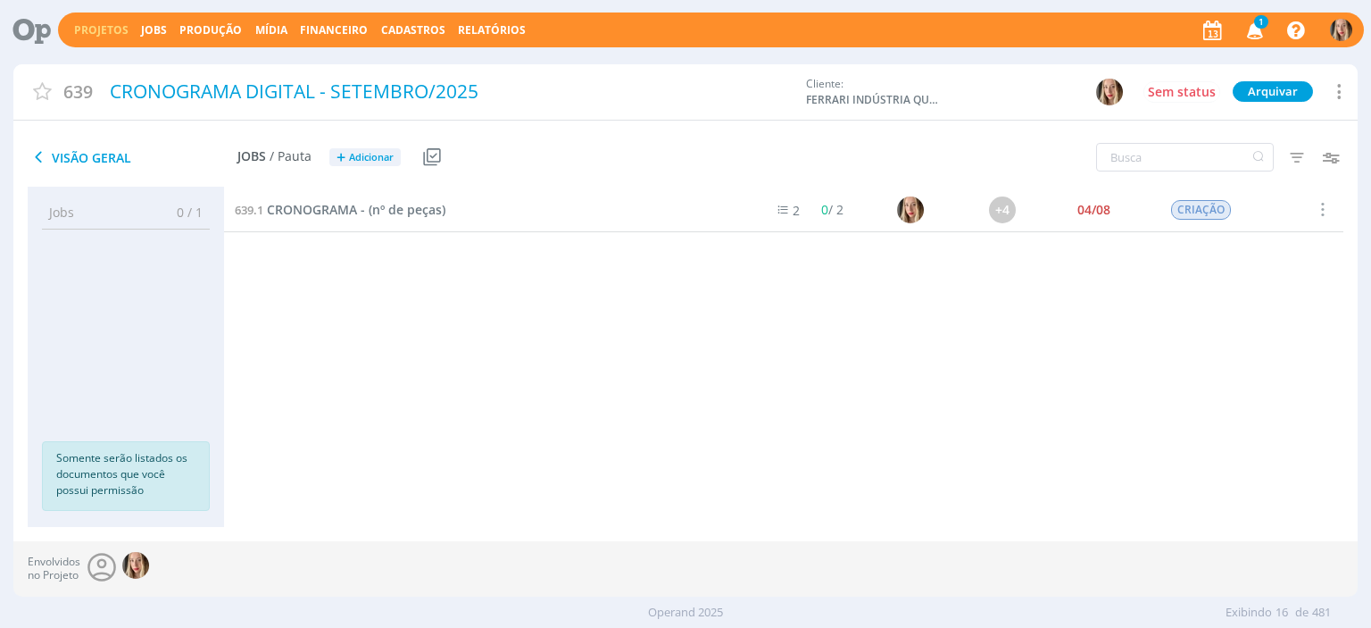
click at [118, 37] on button "Projetos" at bounding box center [101, 30] width 65 height 14
click at [100, 33] on link "Projetos" at bounding box center [101, 29] width 54 height 15
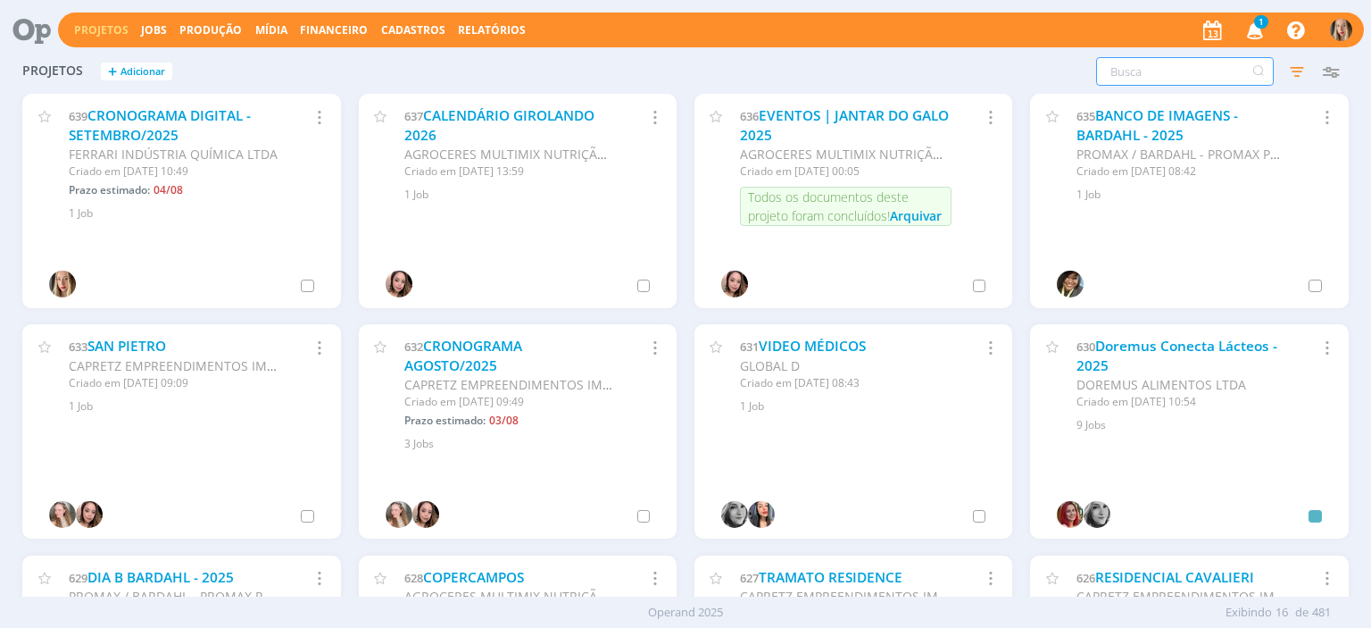
click at [1165, 72] on input "text" at bounding box center [1185, 71] width 178 height 29
type input "aspacer"
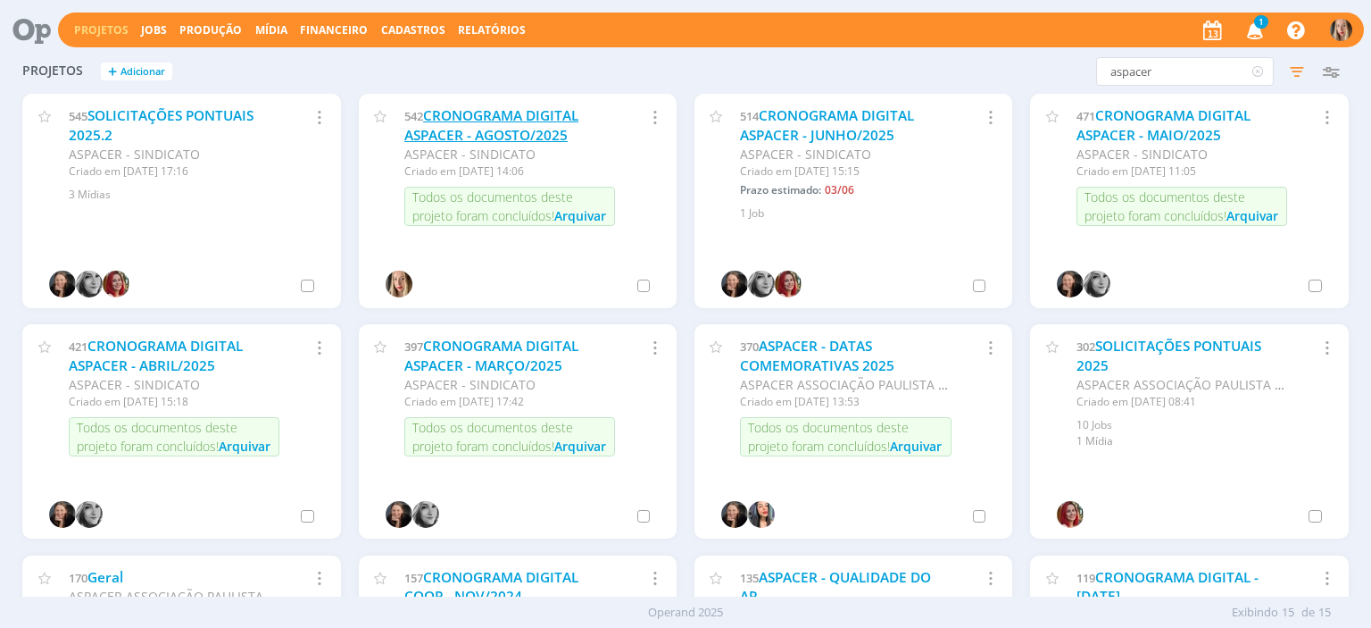
click at [553, 124] on link "CRONOGRAMA DIGITAL ASPACER - AGOSTO/2025" at bounding box center [491, 125] width 174 height 38
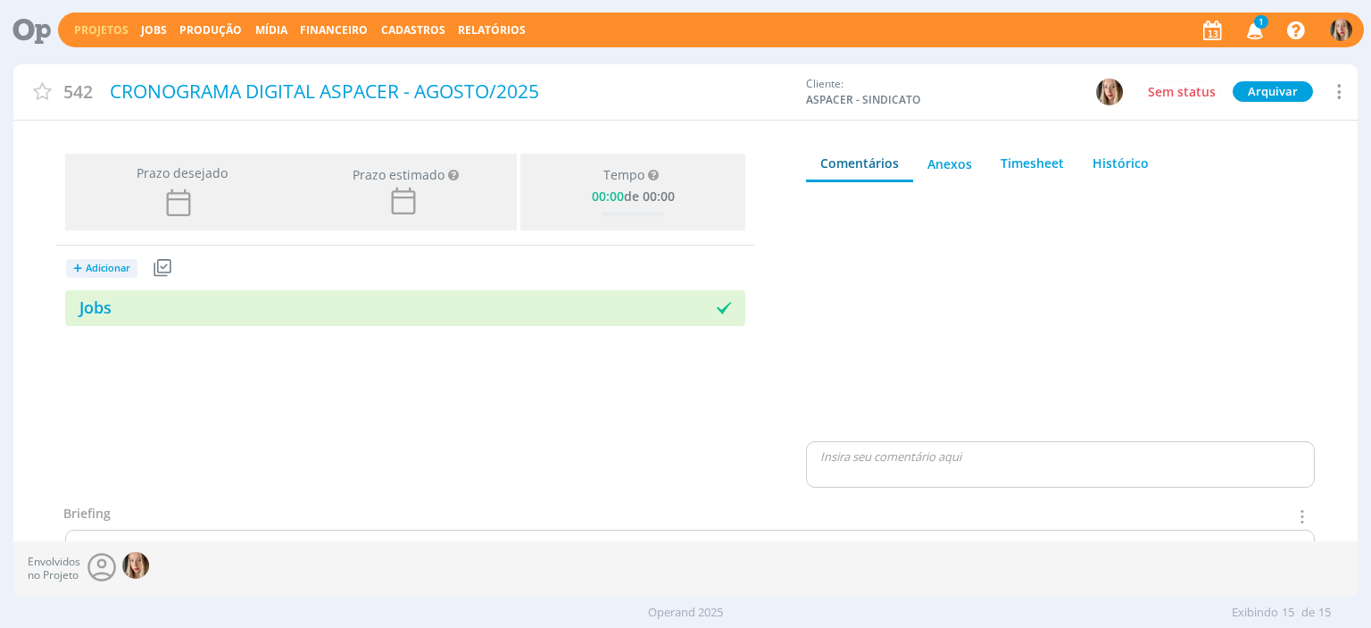
click at [1340, 89] on icon at bounding box center [1338, 91] width 21 height 24
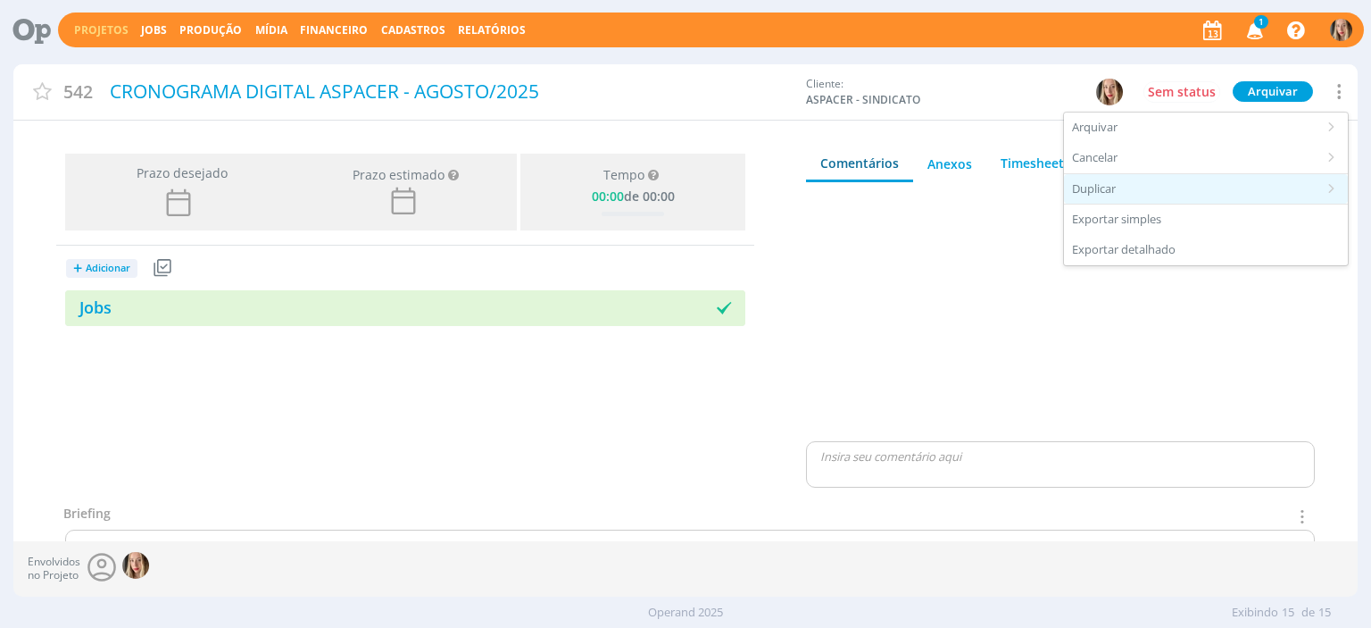
click at [1146, 188] on div "Duplicar" at bounding box center [1206, 189] width 284 height 30
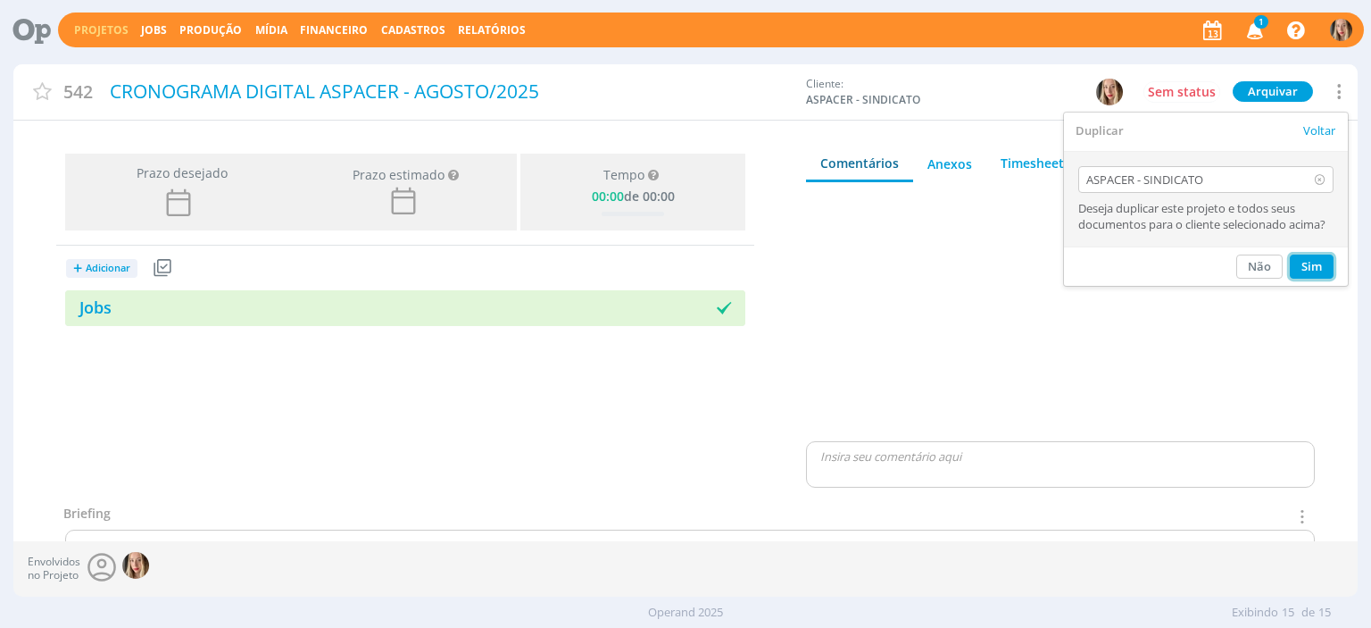
click at [1300, 265] on button "Sim" at bounding box center [1312, 266] width 44 height 24
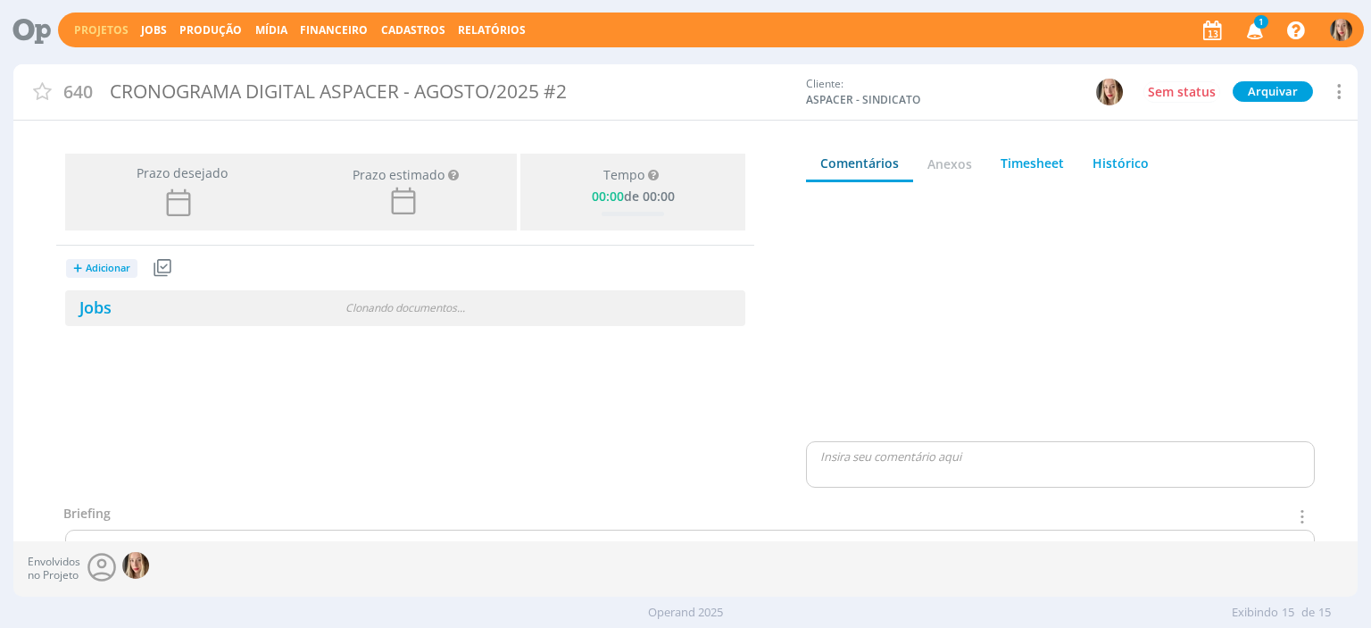
click at [568, 93] on div "CRONOGRAMA DIGITAL ASPACER - AGOSTO/2025 #2" at bounding box center [451, 91] width 695 height 41
click at [574, 93] on div "CRONOGRAMA DIGITAL ASPACER - AGOSTO/2025 #2" at bounding box center [451, 91] width 695 height 41
click at [574, 92] on div "CRONOGRAMA DIGITAL ASPACER - AGOSTO/2025 #2" at bounding box center [451, 91] width 695 height 41
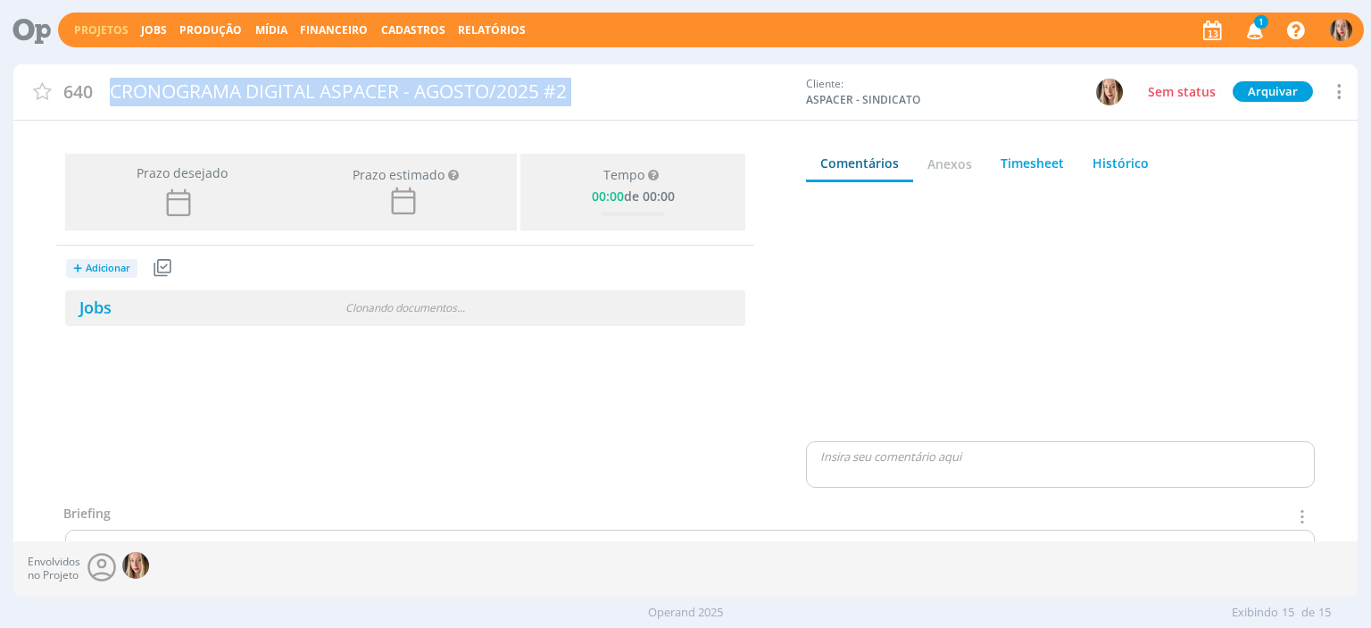
click at [574, 92] on div "CRONOGRAMA DIGITAL ASPACER - AGOSTO/2025 #2" at bounding box center [451, 91] width 695 height 41
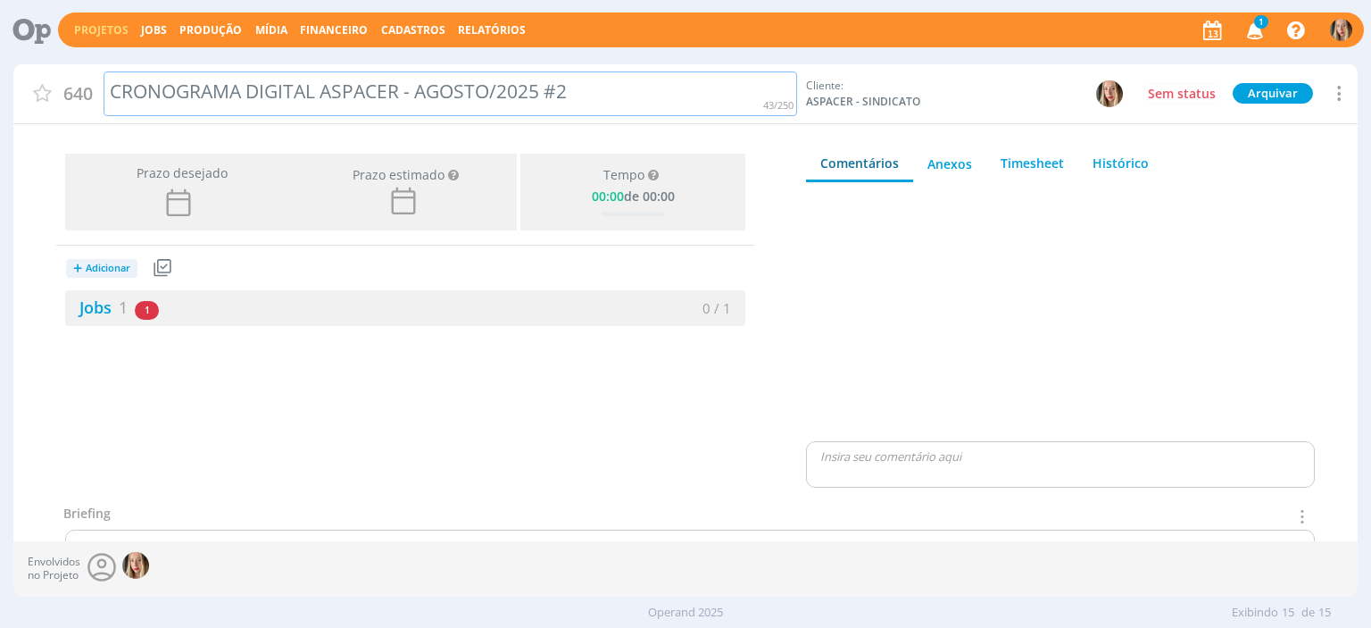
click at [571, 96] on div "CRONOGRAMA DIGITAL ASPACER - AGOSTO/2025 #2" at bounding box center [451, 94] width 695 height 46
click at [480, 83] on div "CRONOGRAMA DIGITAL ASPACER - AGOSTO/2025" at bounding box center [451, 94] width 695 height 46
drag, startPoint x: 114, startPoint y: 306, endPoint x: 182, endPoint y: 11, distance: 303.2
click at [114, 306] on link "Jobs 1" at bounding box center [96, 306] width 63 height 21
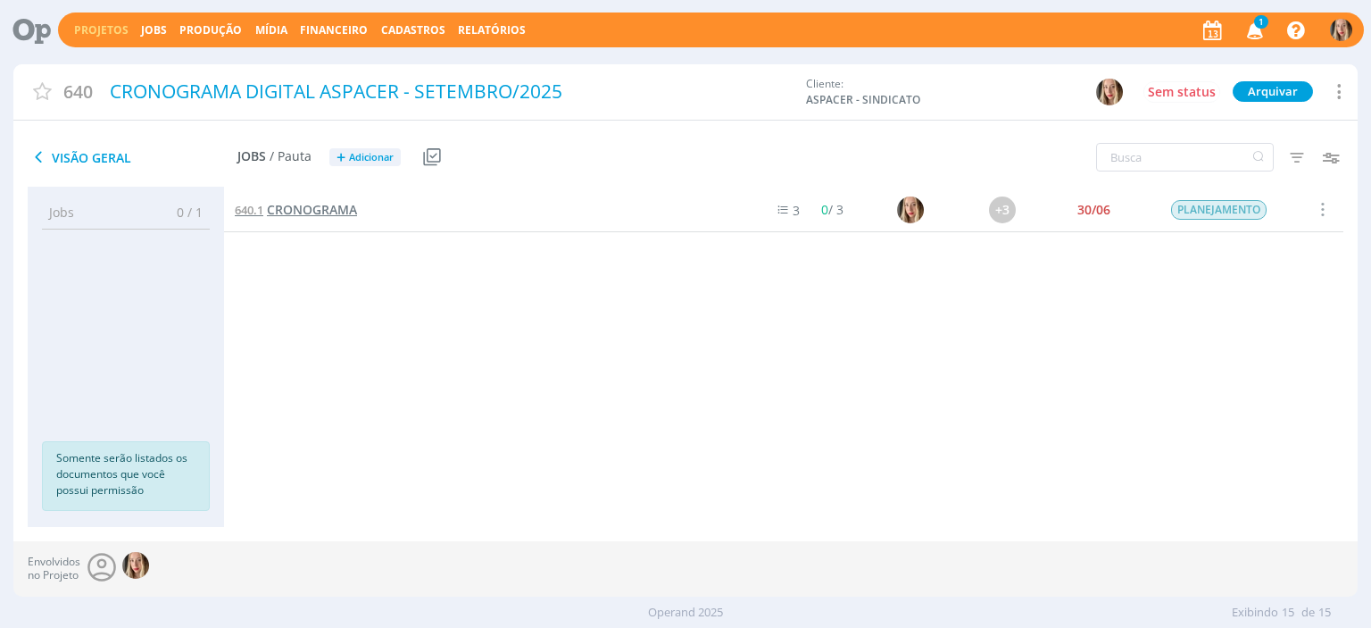
click at [332, 213] on span "CRONOGRAMA" at bounding box center [312, 209] width 90 height 17
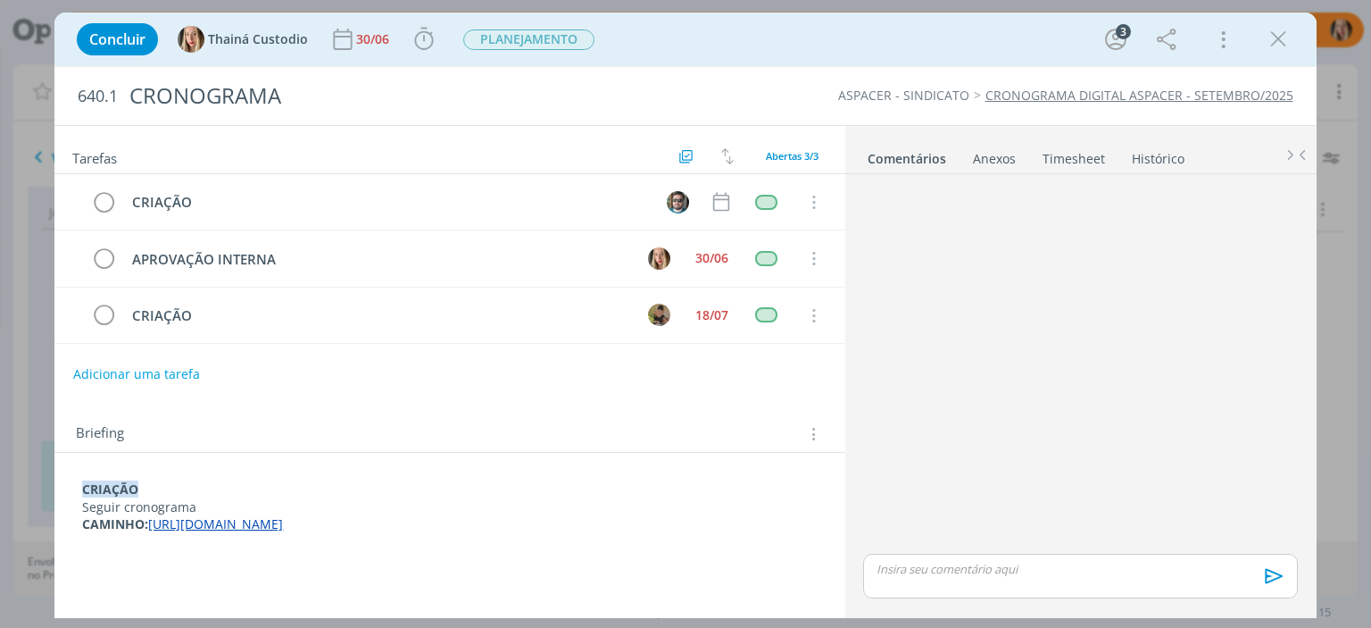
drag, startPoint x: 153, startPoint y: 518, endPoint x: 836, endPoint y: 521, distance: 683.1
click at [836, 521] on div "CRIAÇÃO Seguir cronograma CAMINHO: https://docs.google.com/presentation/d/1ReJI…" at bounding box center [449, 500] width 790 height 95
drag, startPoint x: 224, startPoint y: 536, endPoint x: 154, endPoint y: 522, distance: 71.8
click at [154, 522] on p "CAMINHO: https://docs.google.com/presentation/d/1XbgG4rWhNUq3HNZg0HSS_l5YoTWlMn…" at bounding box center [449, 525] width 733 height 18
click at [195, 569] on button "dialog" at bounding box center [189, 557] width 25 height 21
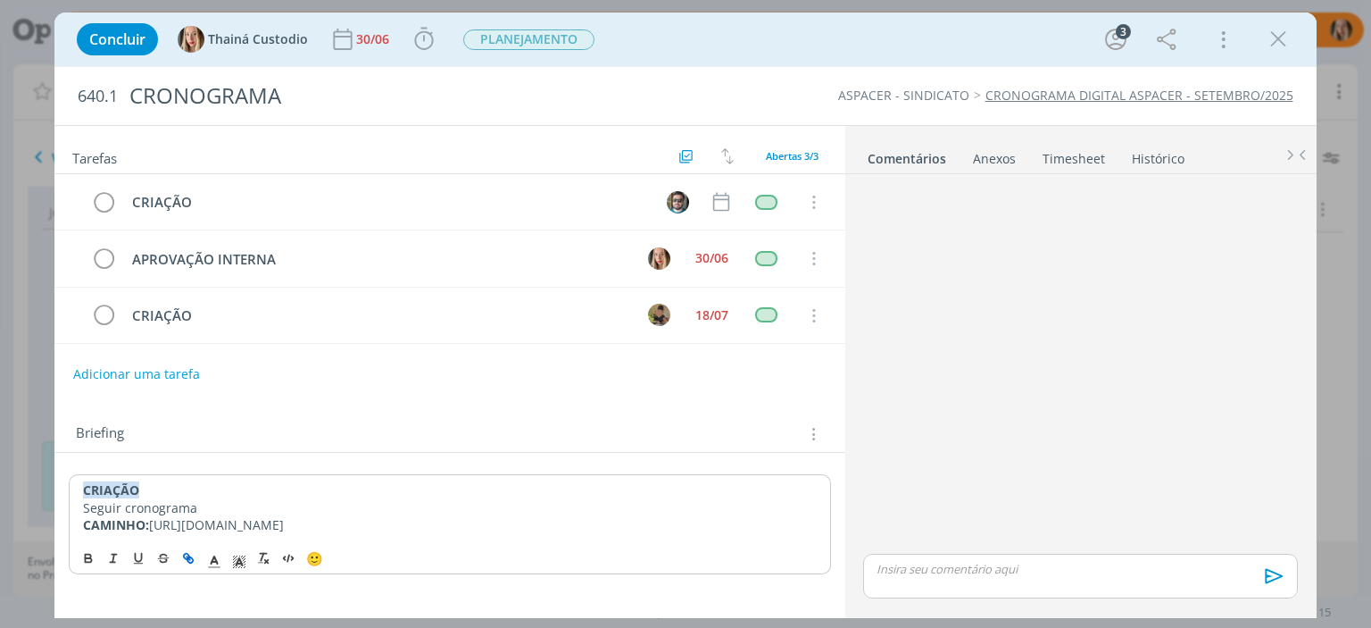
type input "https://docs.google.com/presentation/d/1XbgG4rWhNUq3HNZg0HSS_l5YoTWlMnj2VDTBqpu…"
click at [508, 494] on link "dialog" at bounding box center [506, 489] width 51 height 17
click at [450, 541] on div "CRIAÇÃO Seguir cronograma CAMINHO: https://docs.google.com/presentation/d/1XbgG…" at bounding box center [450, 507] width 762 height 67
click at [821, 314] on icon "dialog" at bounding box center [814, 316] width 20 height 16
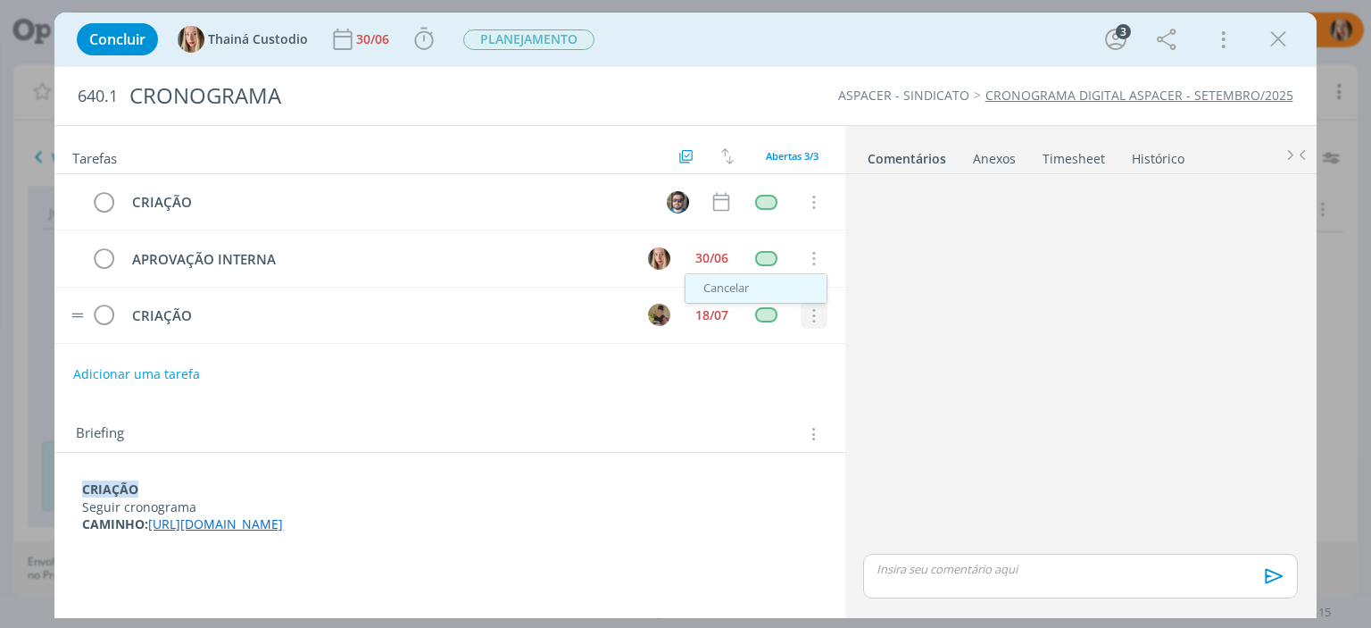
click at [775, 287] on link "Cancelar" at bounding box center [756, 288] width 141 height 29
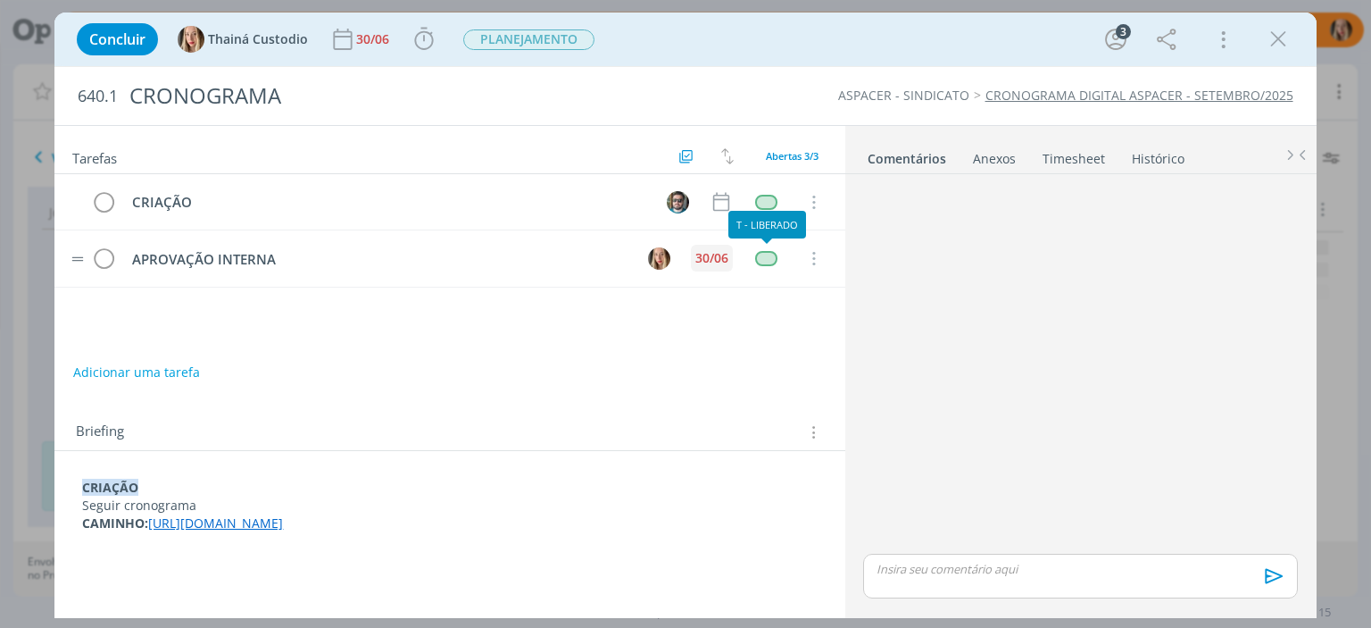
click at [714, 258] on div "30/06" at bounding box center [712, 258] width 33 height 13
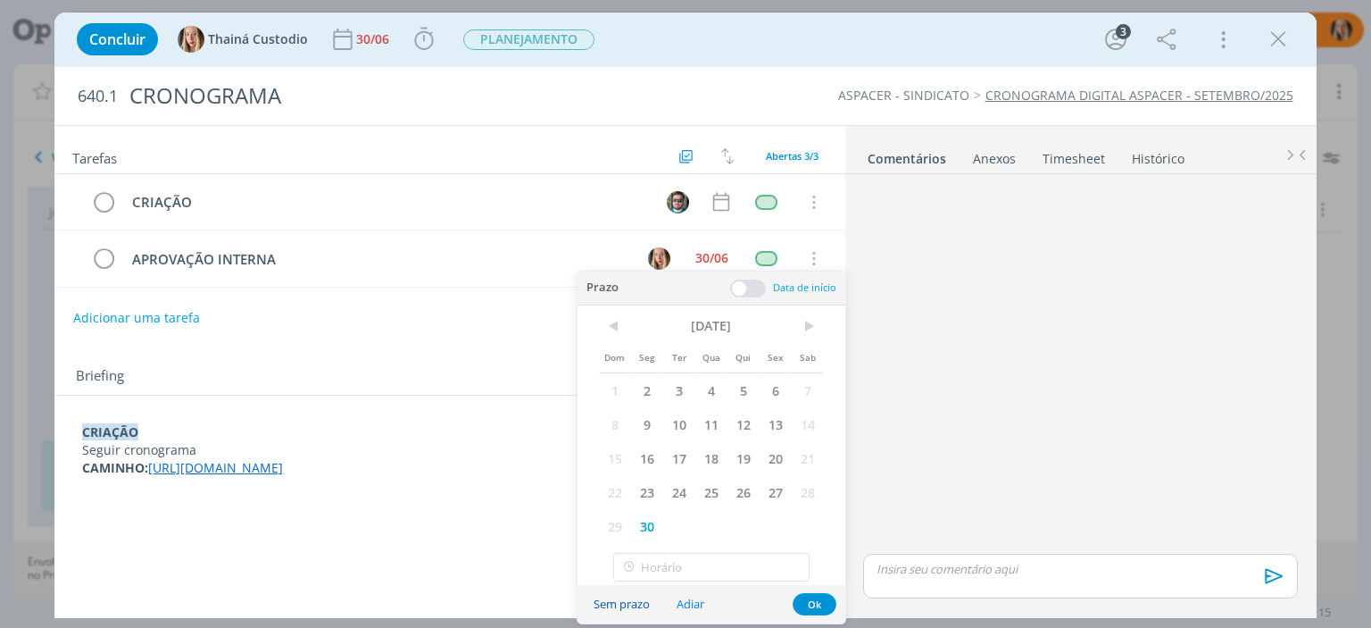
click at [623, 600] on button "Sem prazo" at bounding box center [621, 604] width 79 height 24
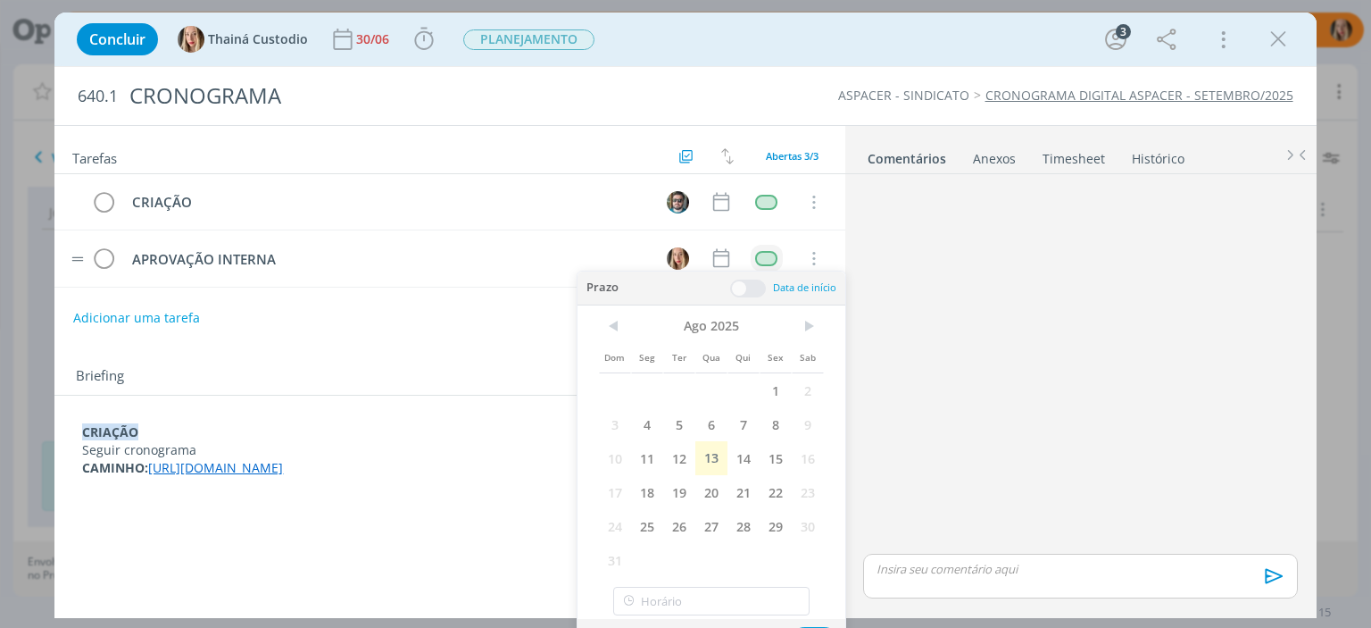
click at [769, 263] on div "dialog" at bounding box center [766, 258] width 22 height 15
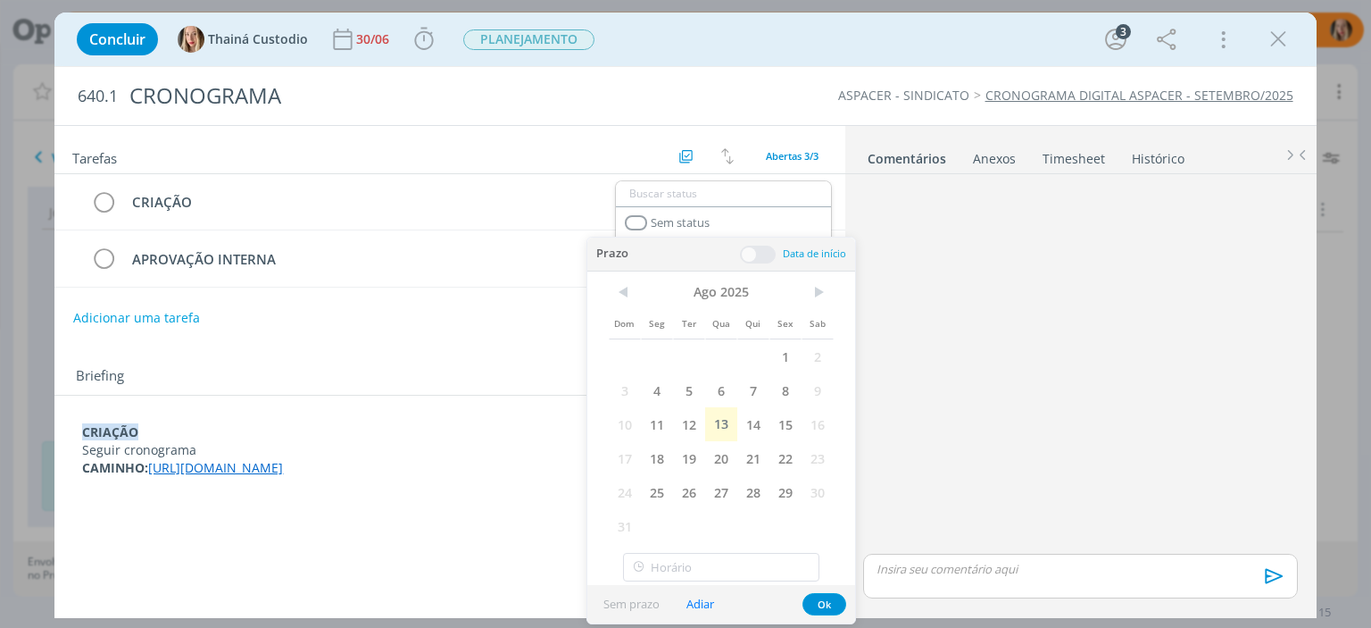
click at [535, 417] on div "CRIAÇÃO Seguir cronograma CAMINHO: https://docs.google.com/presentation/d/1XbgG…" at bounding box center [450, 450] width 762 height 66
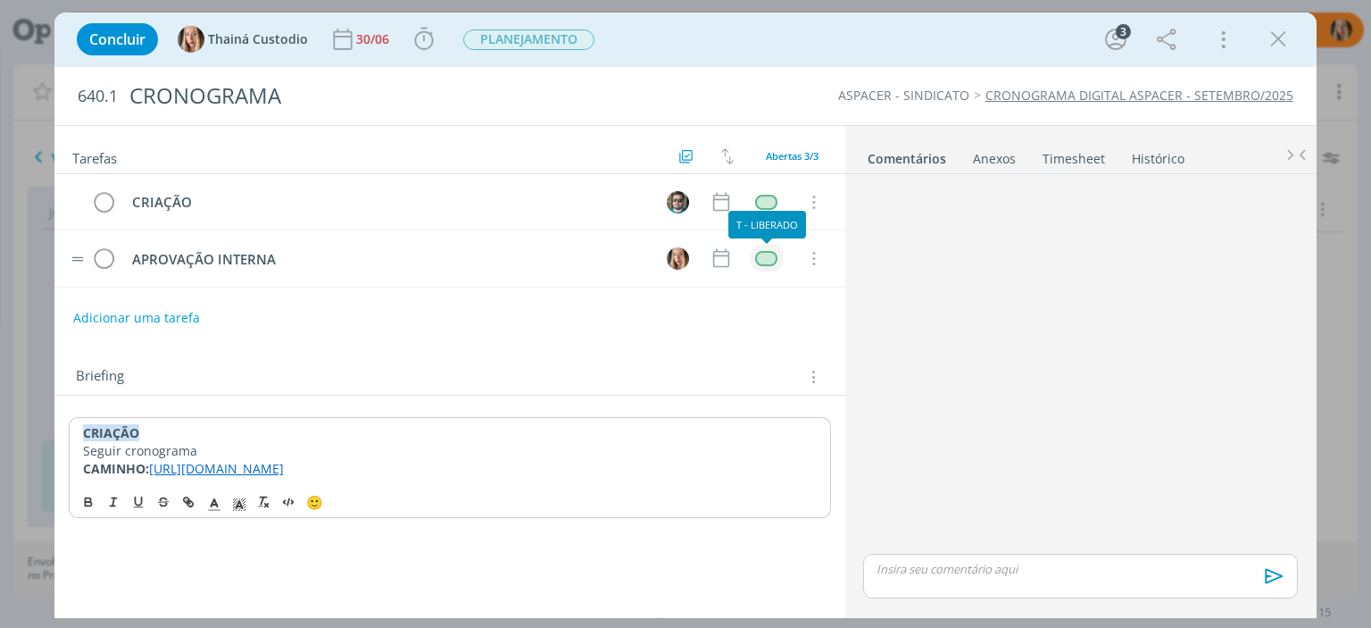
click at [765, 256] on div "dialog" at bounding box center [766, 258] width 22 height 15
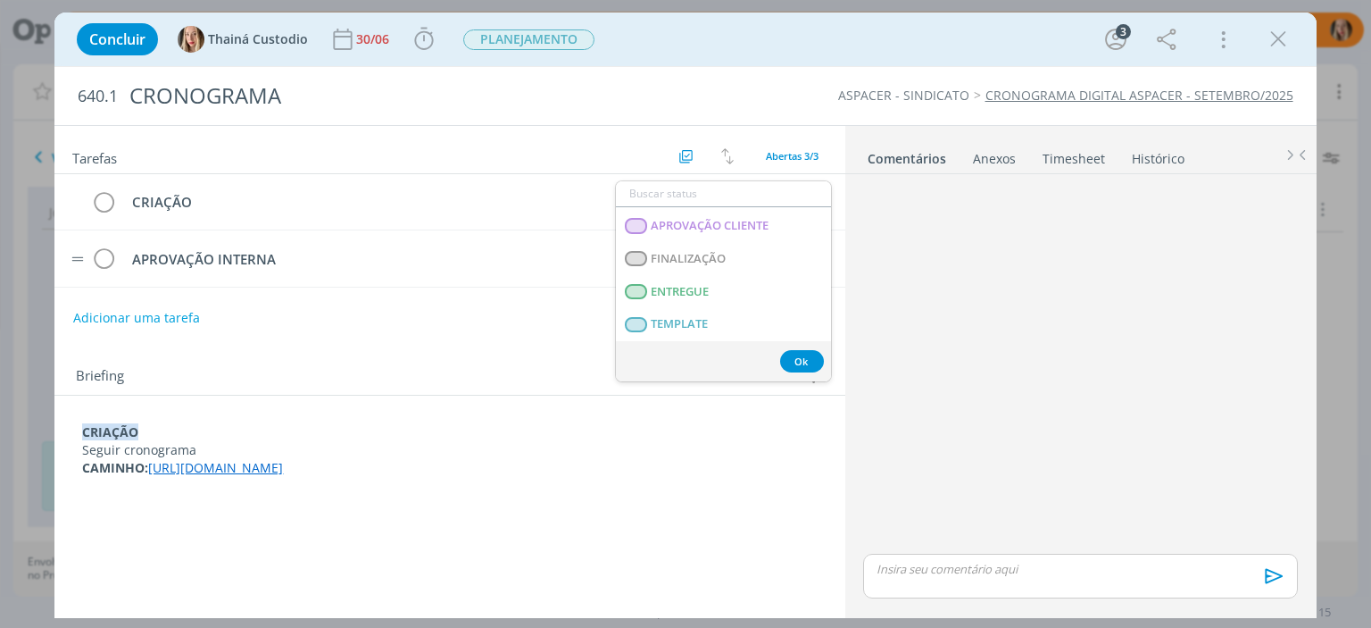
scroll to position [455, 0]
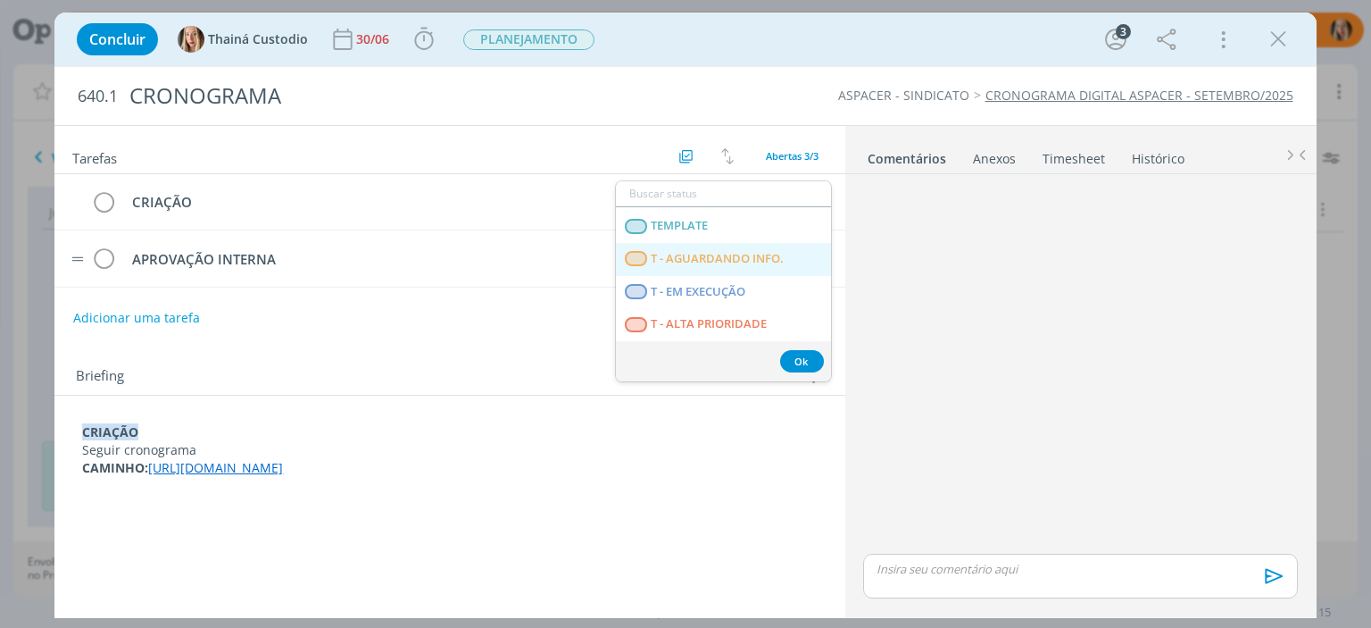
click at [694, 258] on span "T - AGUARDANDO INFO." at bounding box center [718, 259] width 133 height 14
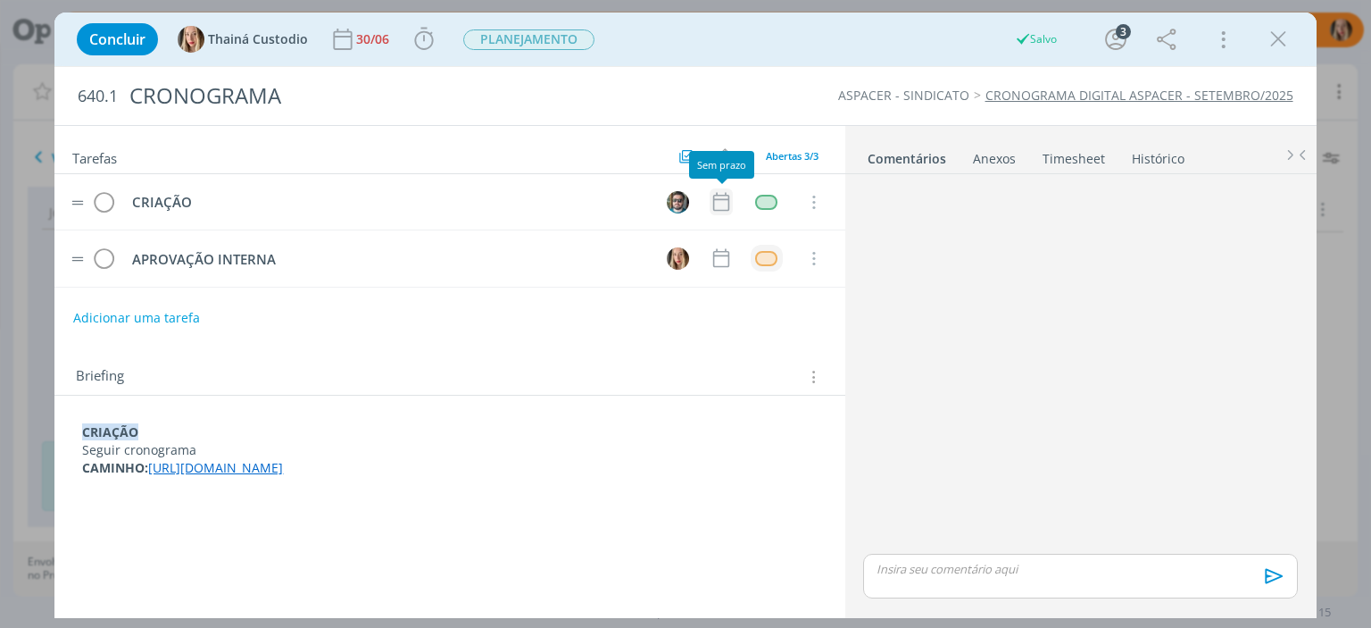
click at [718, 204] on icon "dialog" at bounding box center [721, 201] width 23 height 23
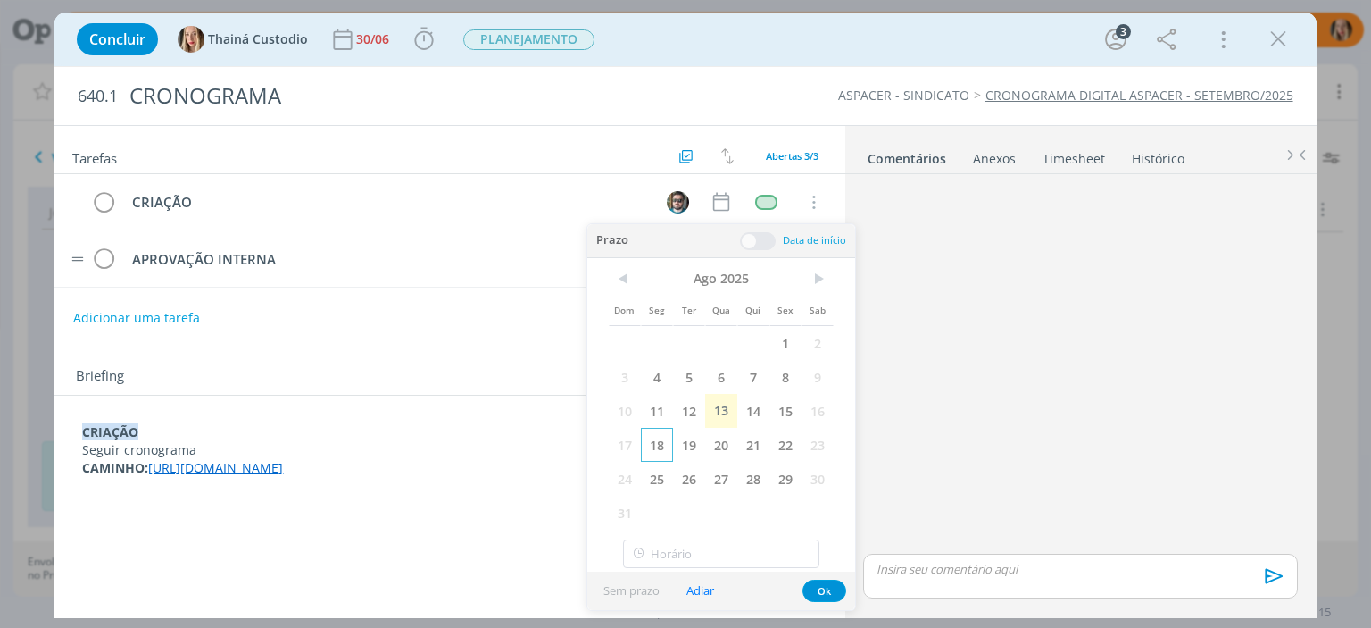
click at [659, 435] on span "18" at bounding box center [657, 445] width 32 height 34
click at [834, 592] on button "Ok" at bounding box center [825, 590] width 44 height 22
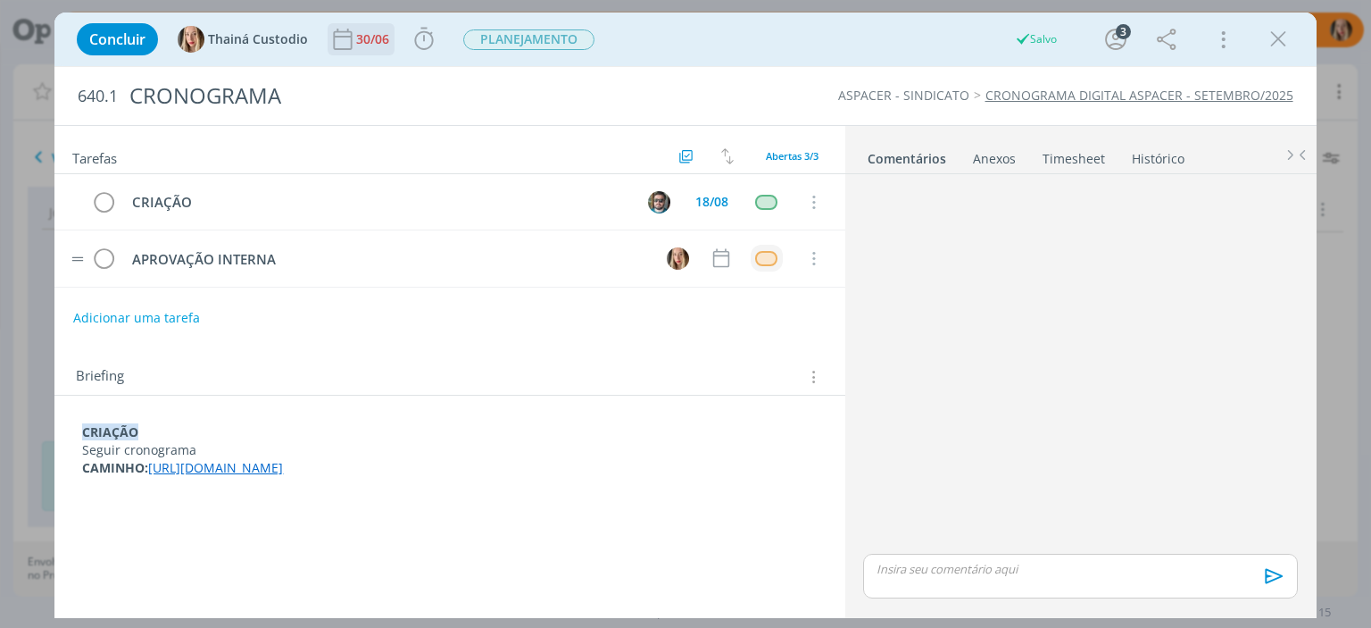
click at [376, 46] on div "30/06" at bounding box center [374, 39] width 37 height 13
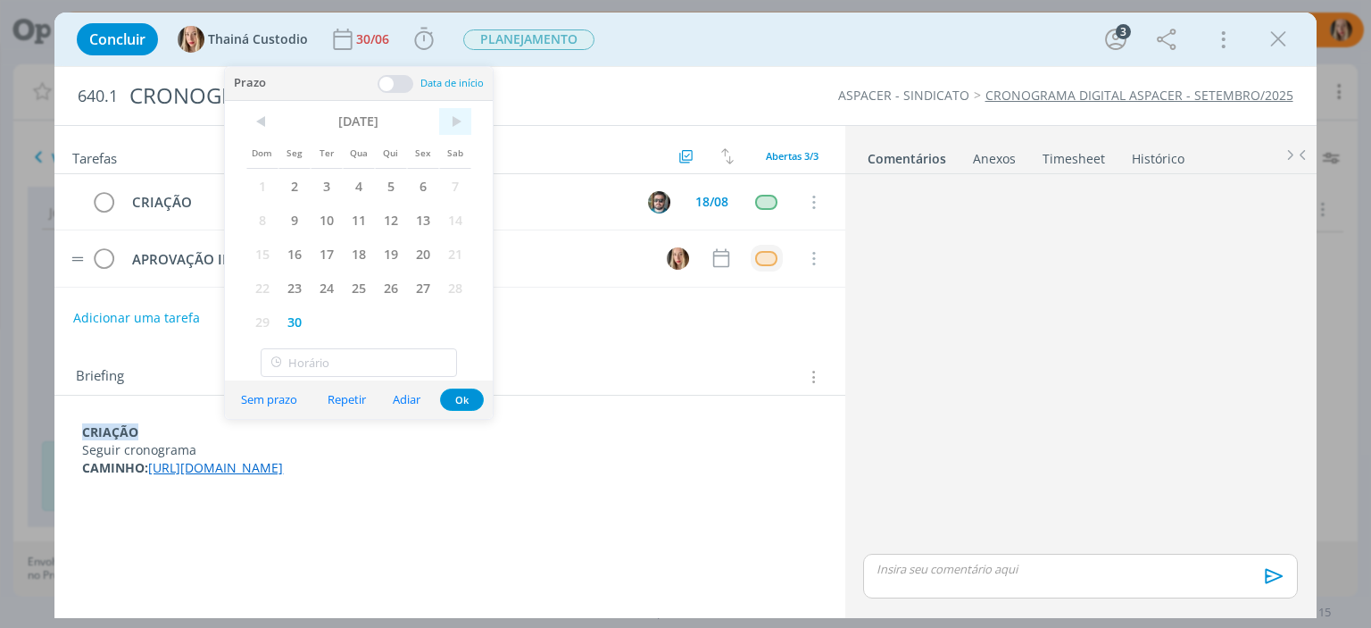
click at [446, 122] on span ">" at bounding box center [455, 121] width 32 height 27
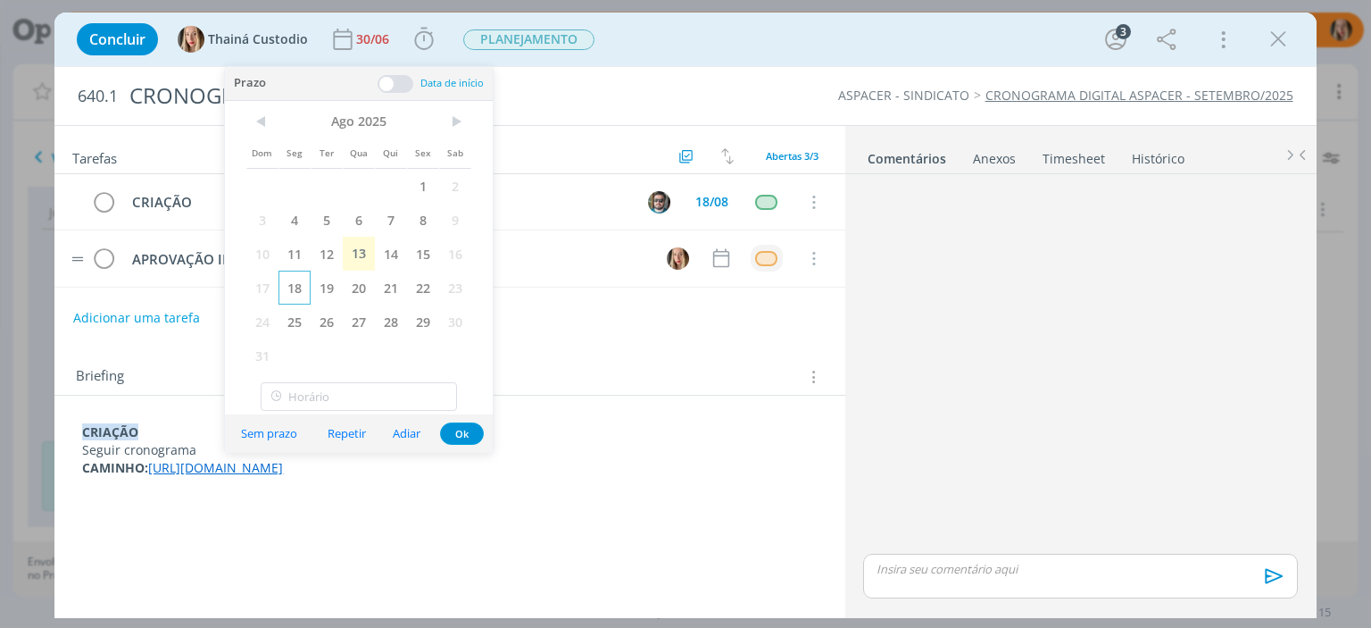
click at [290, 280] on span "18" at bounding box center [295, 288] width 32 height 34
click at [465, 425] on button "Ok" at bounding box center [462, 433] width 44 height 22
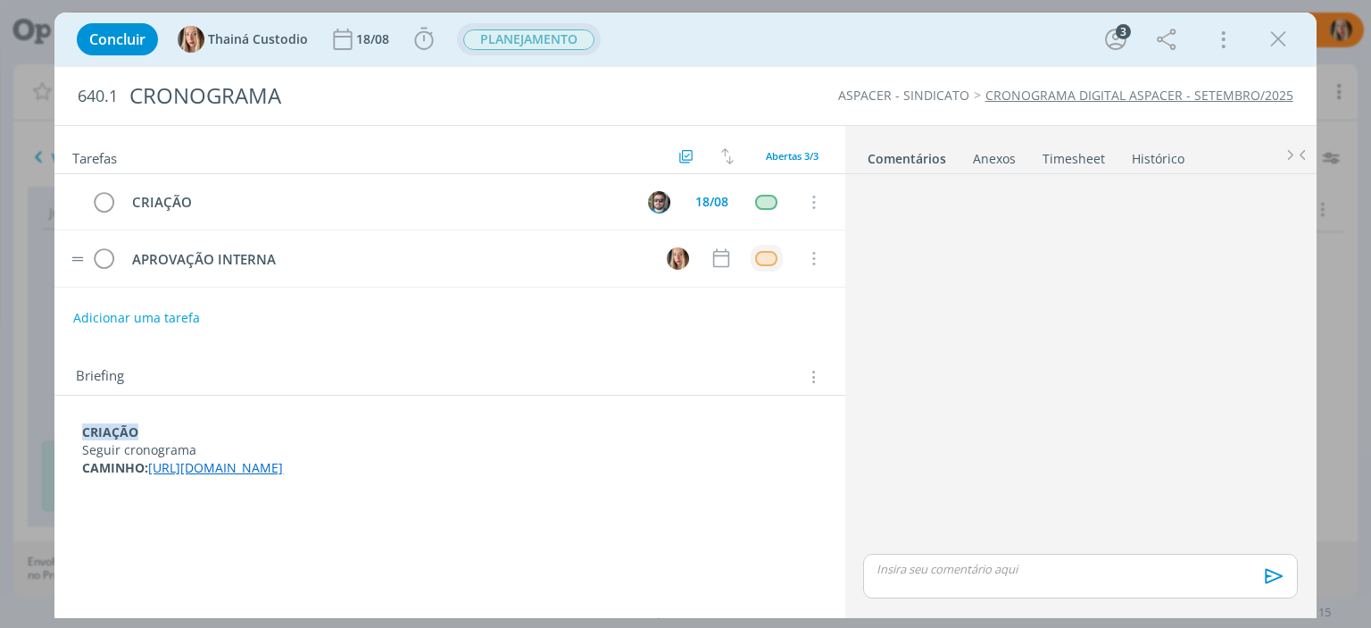
click at [554, 52] on span "PLANEJAMENTO" at bounding box center [529, 39] width 144 height 32
click at [553, 50] on span "PLANEJAMENTO" at bounding box center [529, 39] width 144 height 32
click at [542, 43] on span "PLANEJAMENTO" at bounding box center [528, 39] width 131 height 21
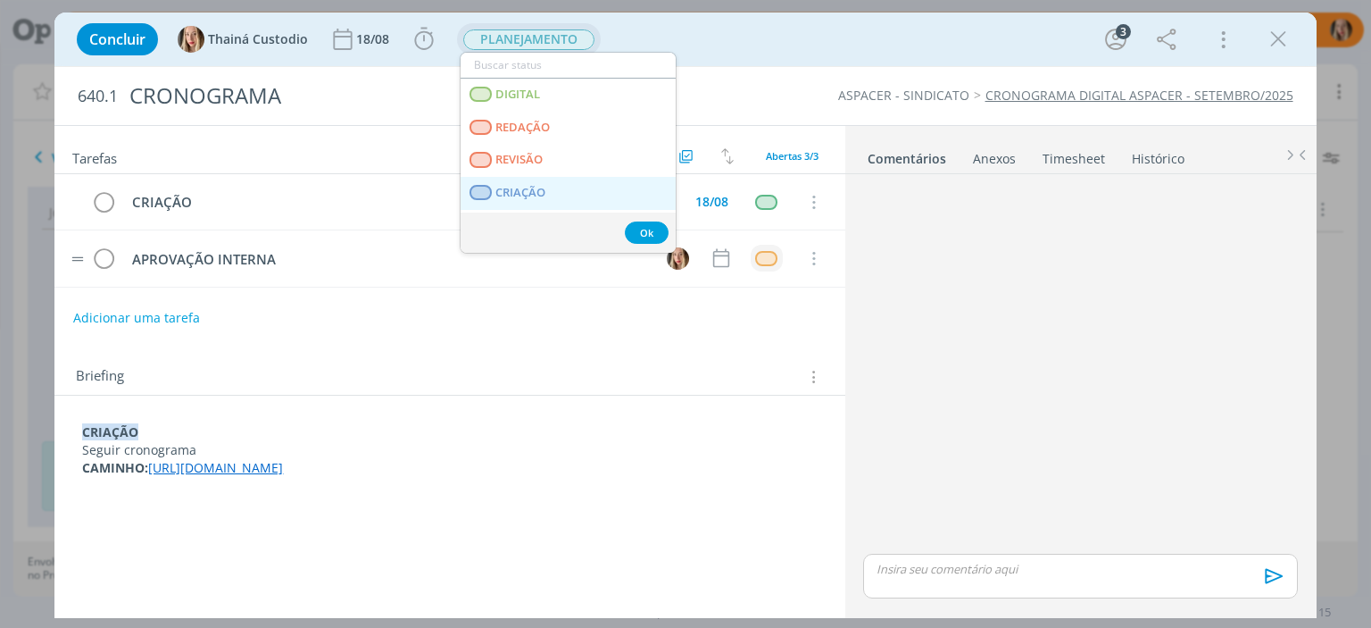
click at [543, 199] on span "CRIAÇÃO" at bounding box center [521, 193] width 50 height 14
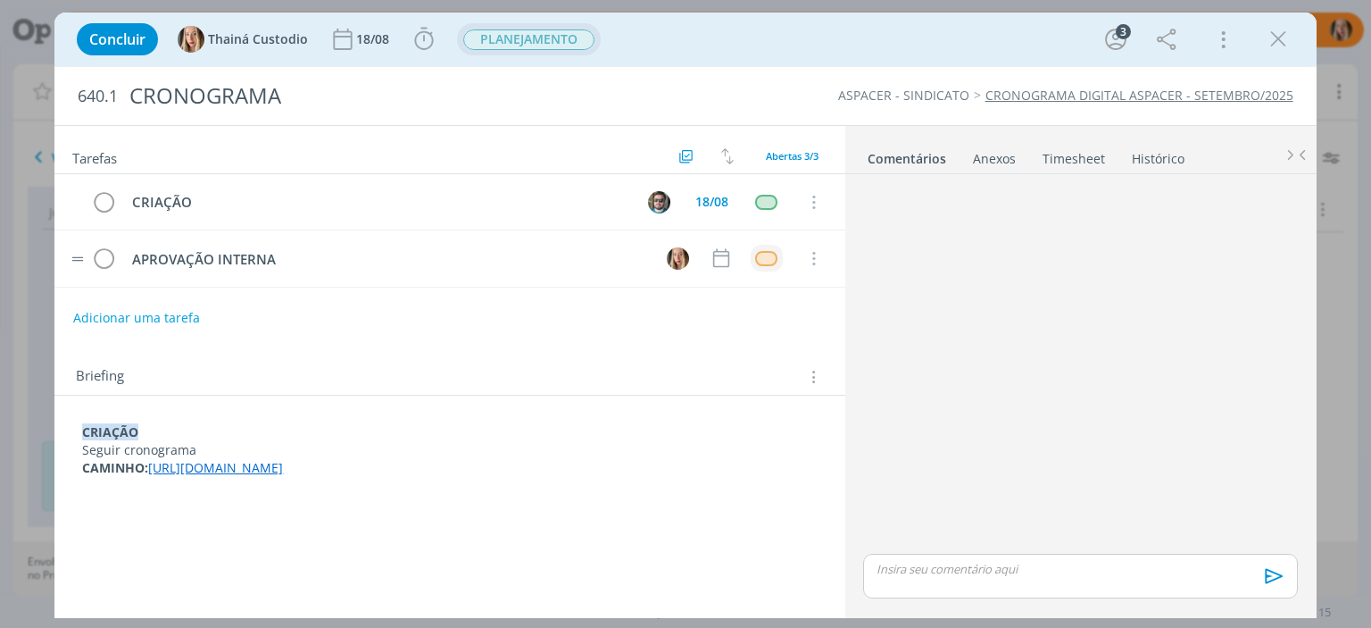
click at [523, 35] on span "PLANEJAMENTO" at bounding box center [528, 39] width 131 height 21
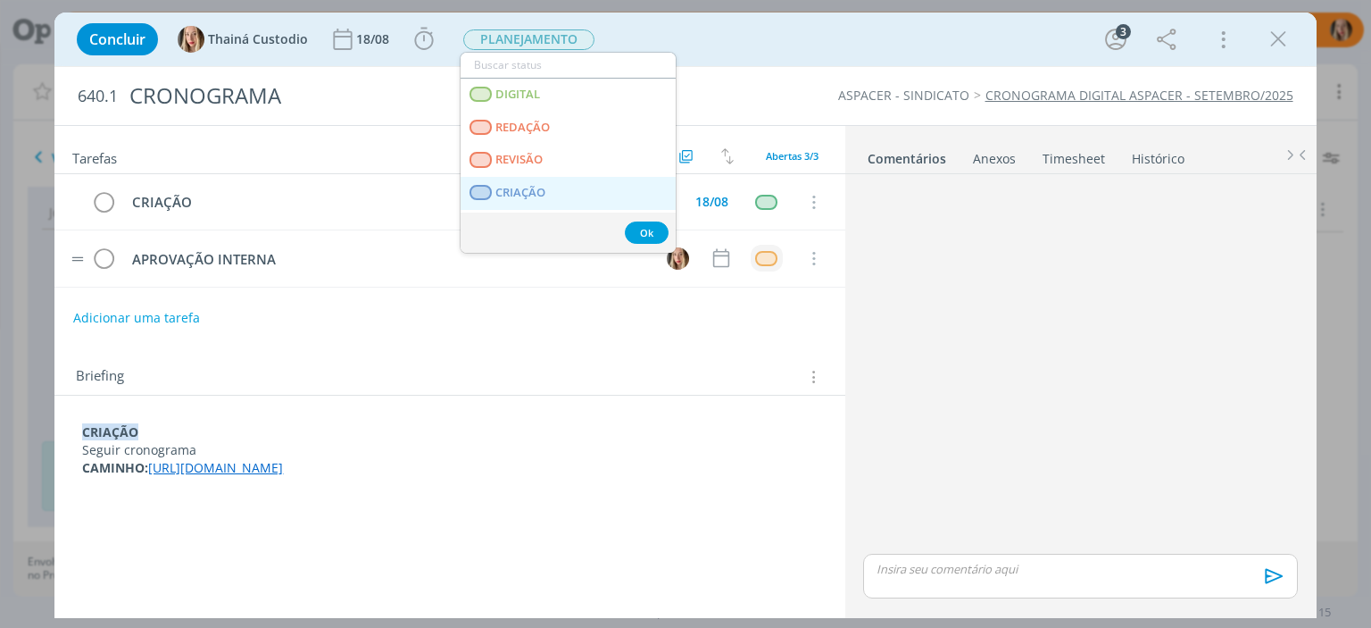
click at [543, 188] on span "CRIAÇÃO" at bounding box center [521, 193] width 50 height 14
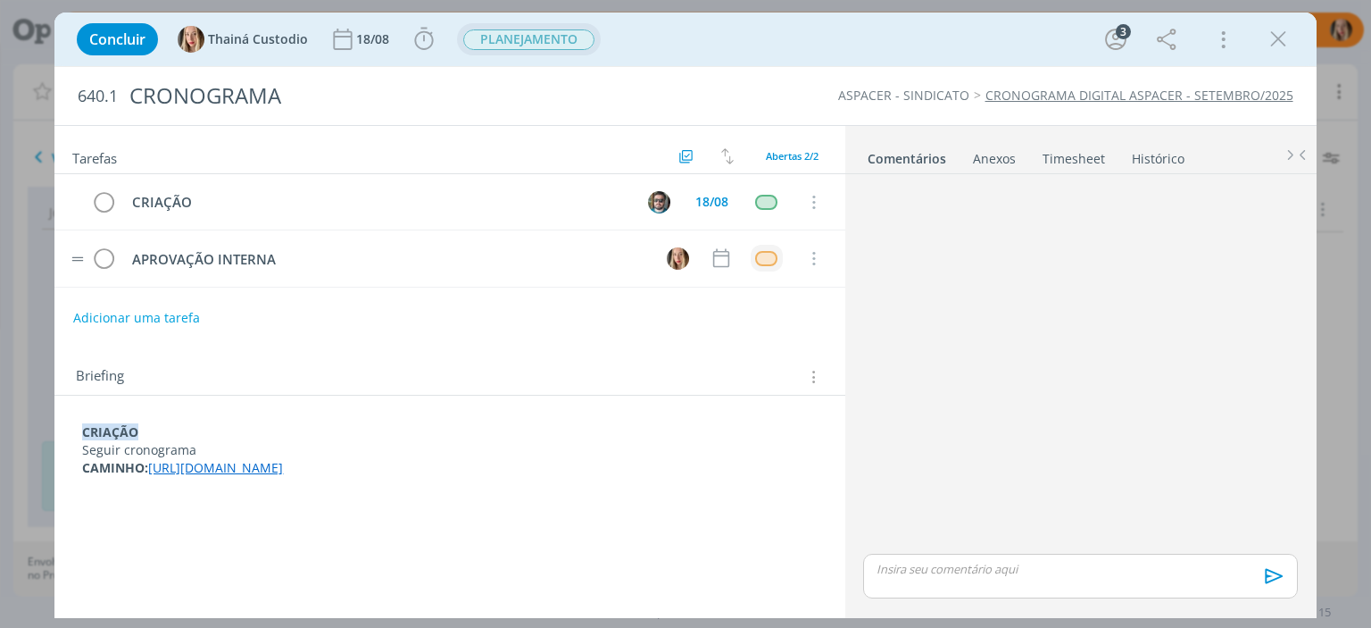
click at [474, 46] on span "PLANEJAMENTO" at bounding box center [528, 39] width 131 height 21
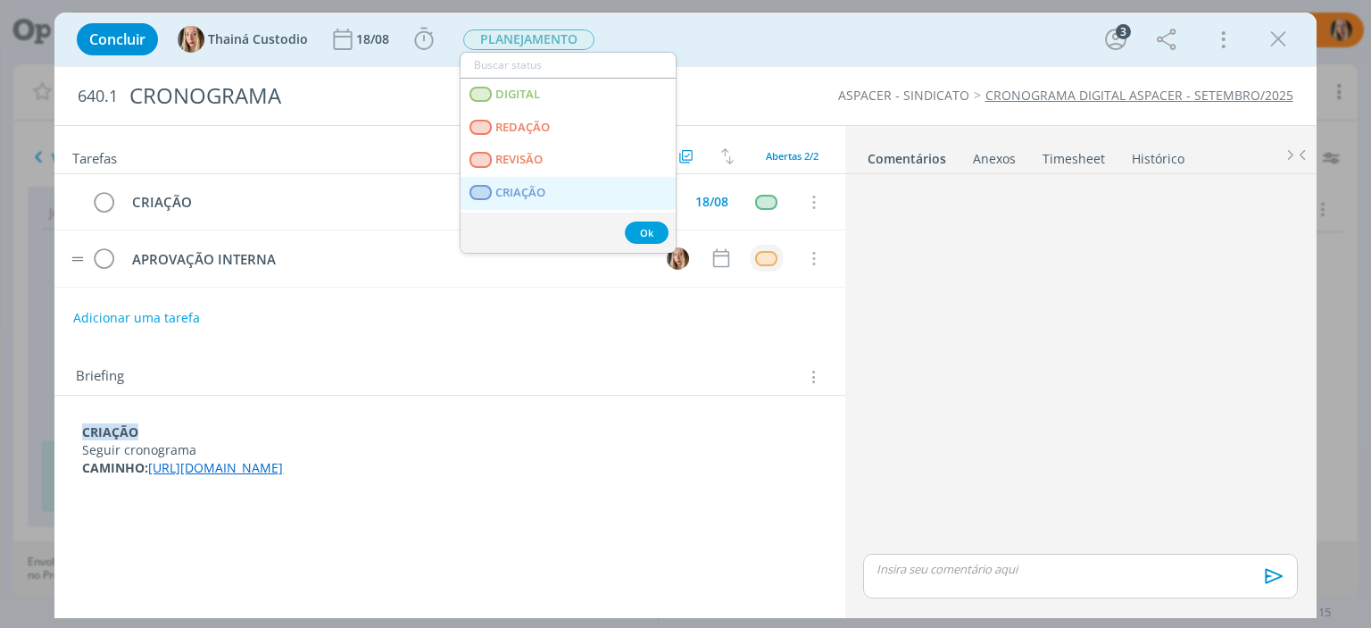
click at [513, 192] on span "CRIAÇÃO" at bounding box center [521, 193] width 50 height 14
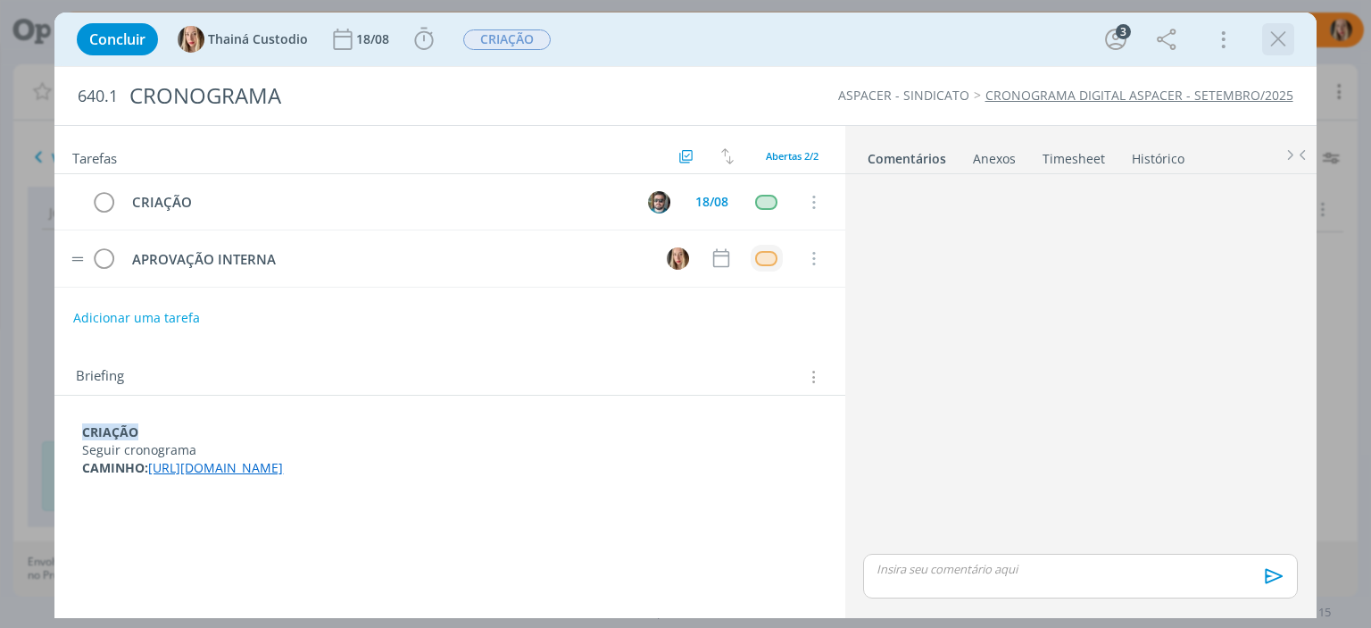
click at [1279, 38] on icon "dialog" at bounding box center [1278, 39] width 27 height 27
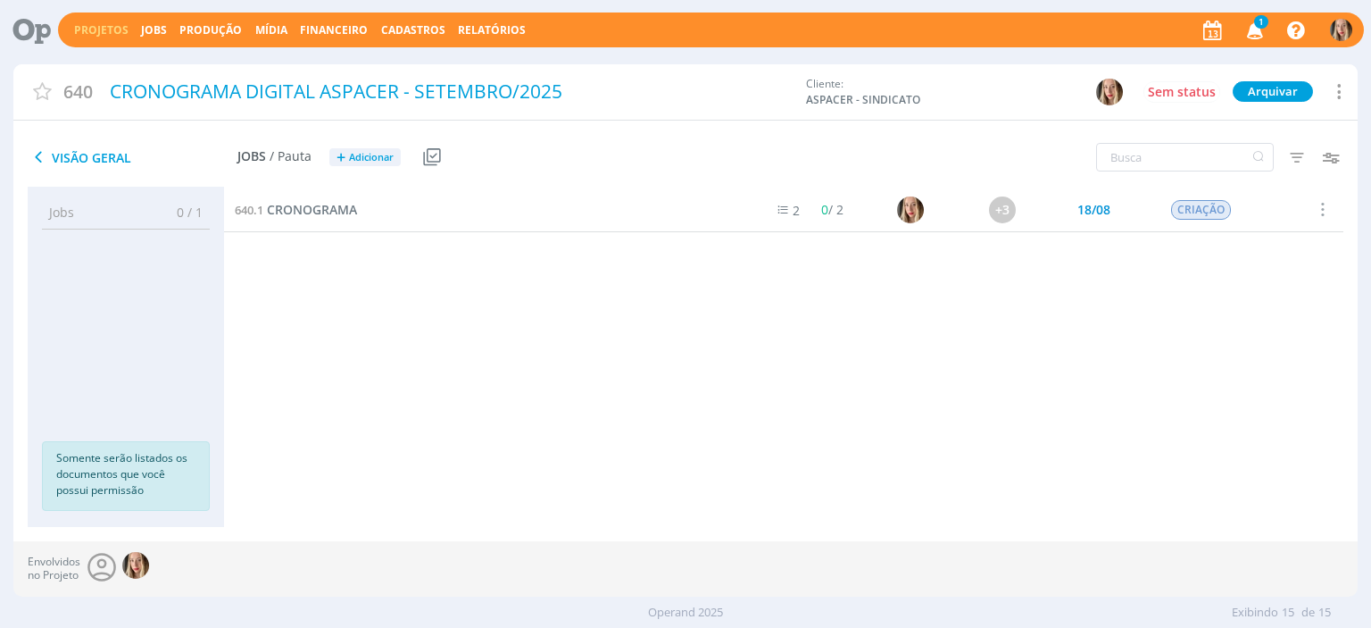
click at [82, 37] on button "Projetos" at bounding box center [101, 30] width 65 height 14
click at [74, 34] on link "Projetos" at bounding box center [101, 29] width 54 height 15
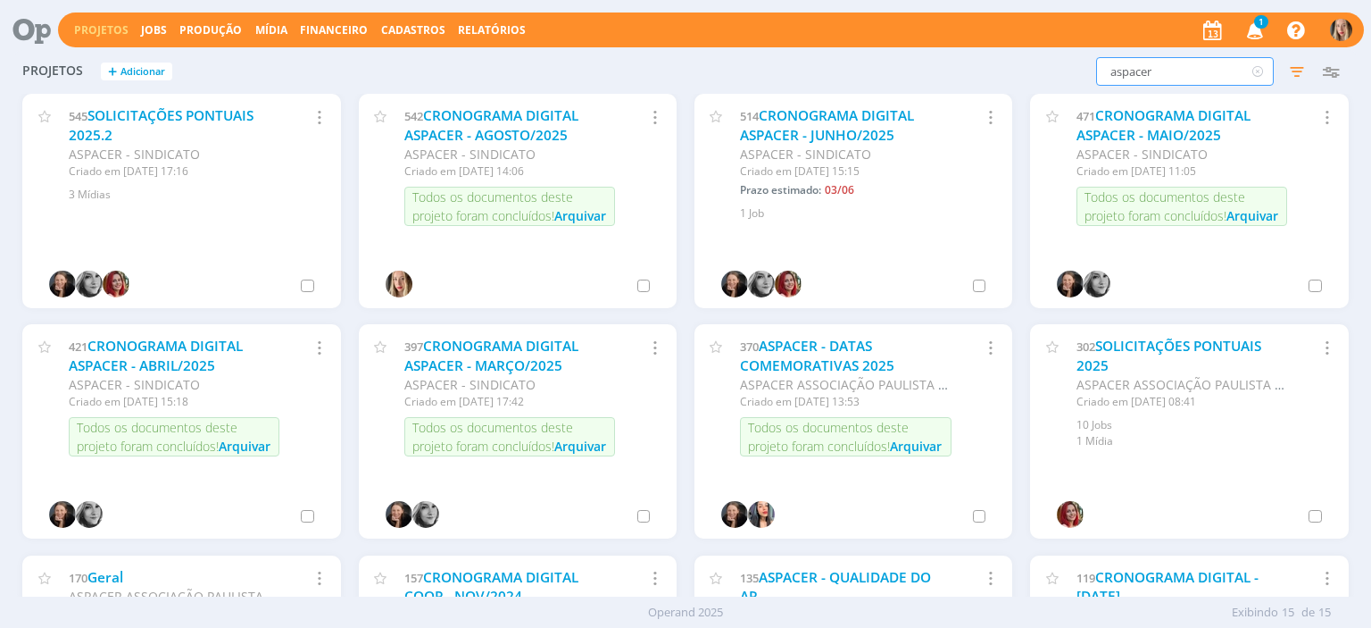
drag, startPoint x: 1221, startPoint y: 71, endPoint x: 1018, endPoint y: 93, distance: 204.7
click at [1022, 96] on div "Projetos + Adicionar aspacer Filtros Filtrar Limpar aspacer Status Clientes Sel…" at bounding box center [685, 323] width 1344 height 546
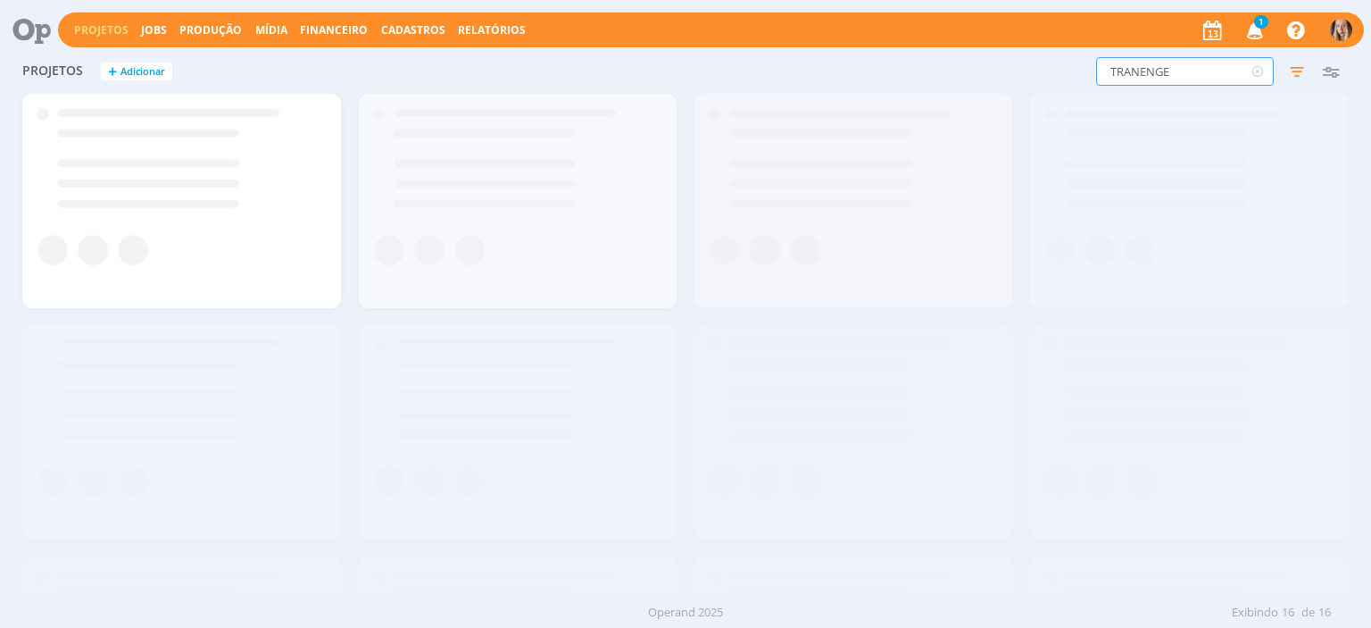
type input "TRANENGE"
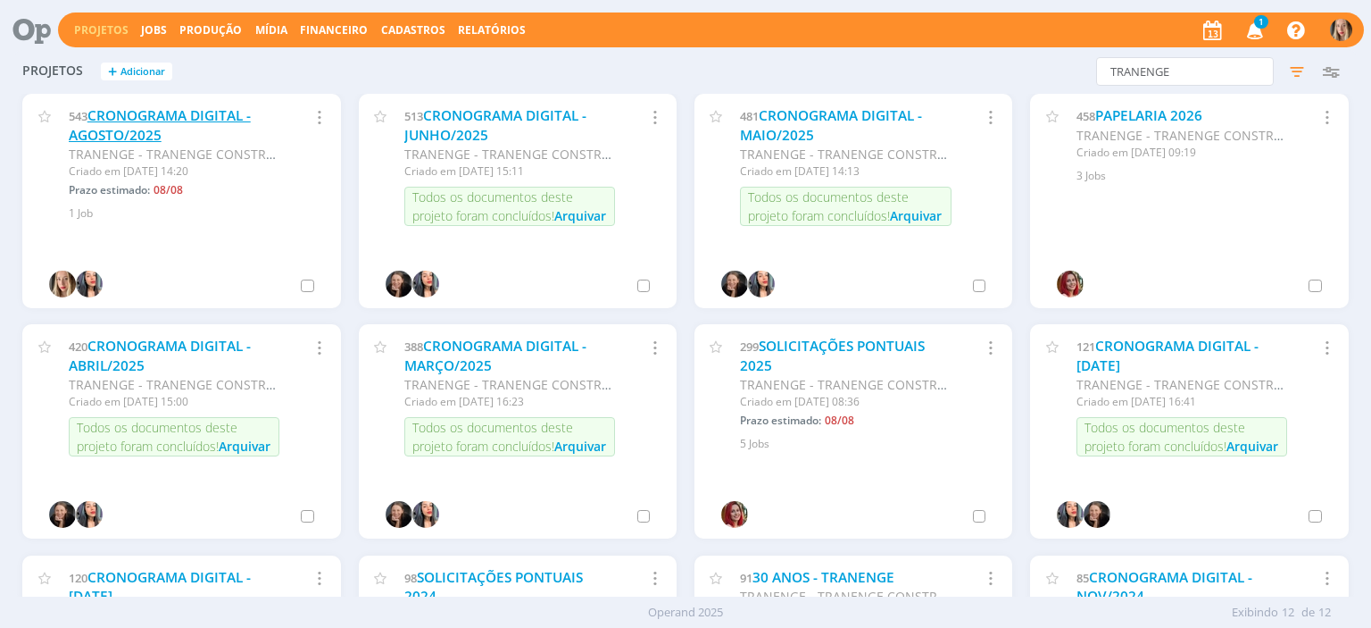
click at [230, 116] on link "CRONOGRAMA DIGITAL - AGOSTO/2025" at bounding box center [160, 125] width 182 height 38
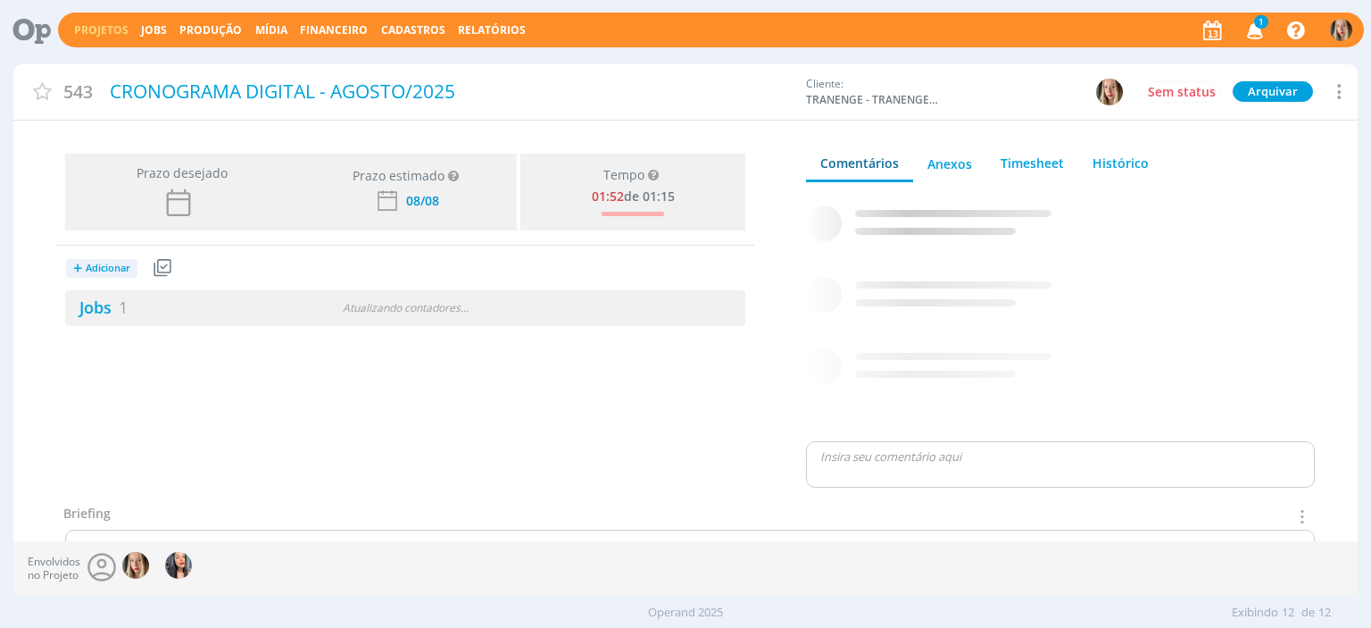
click at [1331, 97] on icon at bounding box center [1338, 91] width 21 height 24
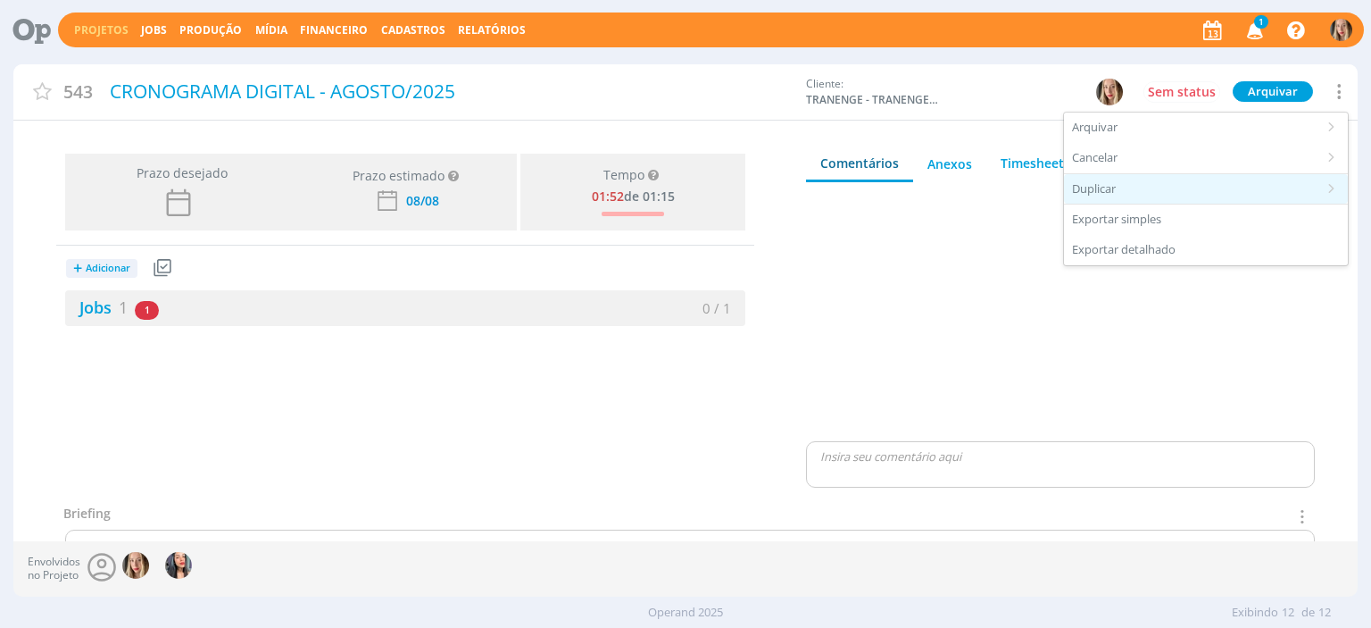
click at [1154, 182] on div "Duplicar" at bounding box center [1206, 189] width 284 height 30
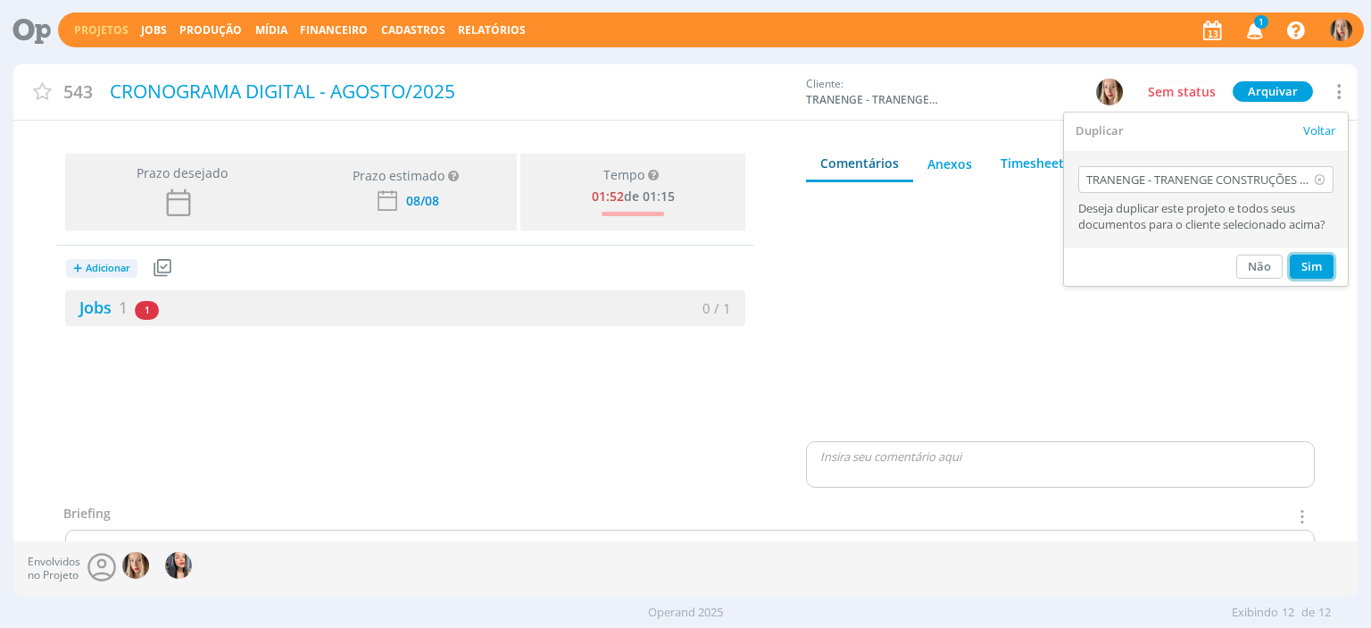
click at [1313, 272] on button "Sim" at bounding box center [1312, 266] width 44 height 24
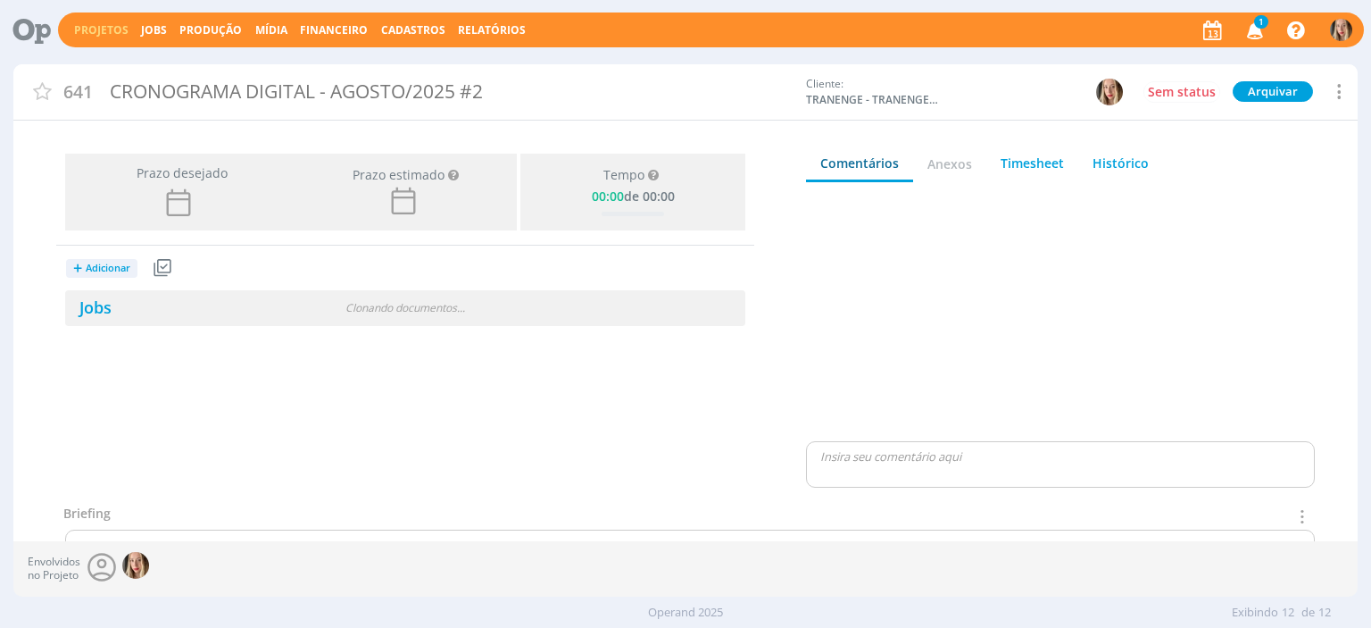
click at [490, 92] on div "CRONOGRAMA DIGITAL - AGOSTO/2025 #2" at bounding box center [451, 91] width 695 height 41
click at [500, 91] on div "CRONOGRAMA DIGITAL - AGOSTO/2025 #2" at bounding box center [451, 91] width 695 height 41
click at [491, 84] on div "CRONOGRAMA DIGITAL - AGOSTO/2025 #2" at bounding box center [451, 94] width 695 height 46
click at [402, 85] on div "CRONOGRAMA DIGITAL - AGOSTO/2025" at bounding box center [451, 94] width 695 height 46
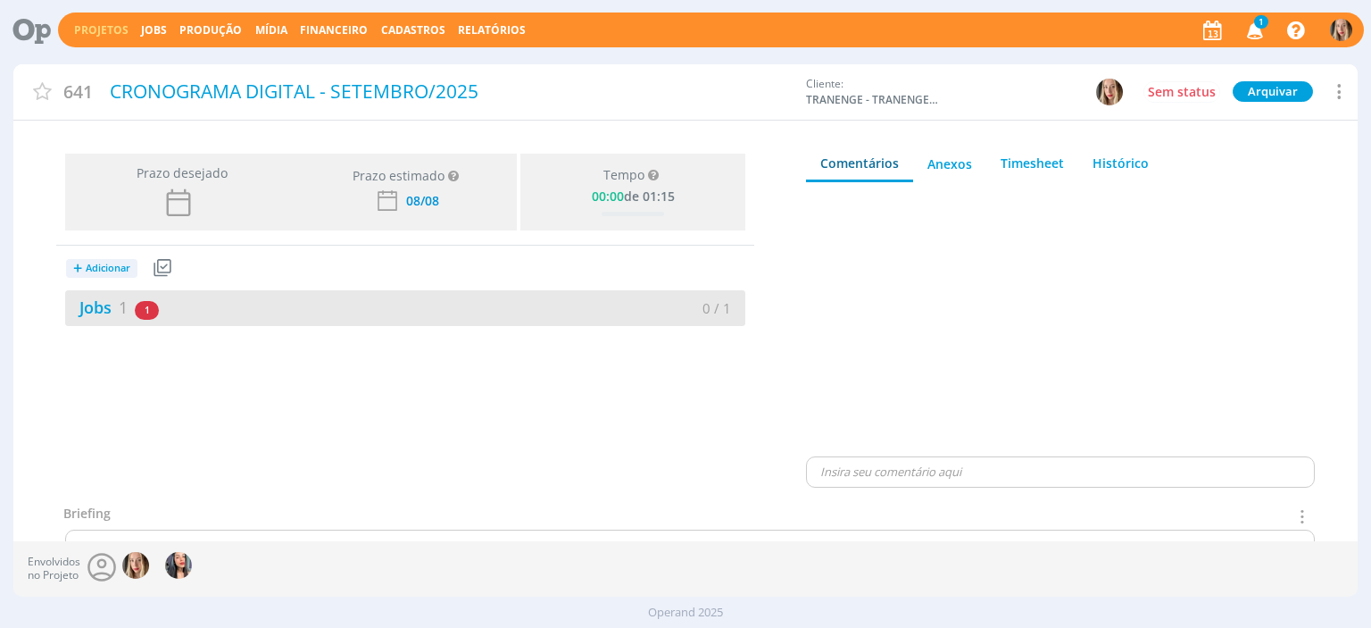
click at [503, 313] on div "0 / 1" at bounding box center [575, 308] width 340 height 21
